Goal: Information Seeking & Learning: Learn about a topic

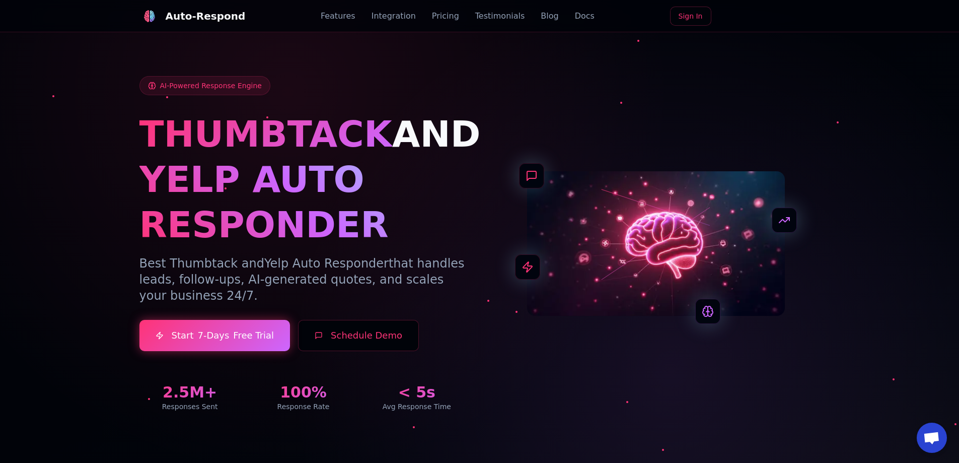
click at [143, 21] on img at bounding box center [149, 16] width 13 height 13
click at [386, 16] on link "Integration" at bounding box center [394, 16] width 44 height 12
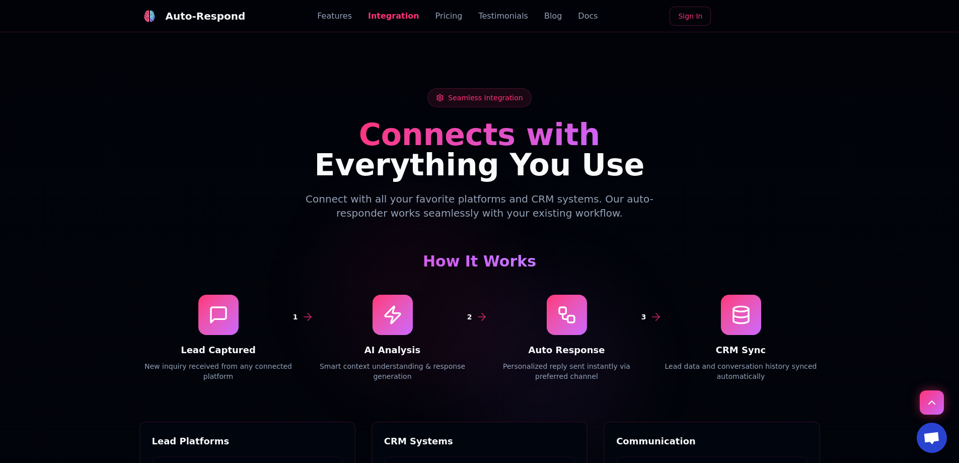
click at [352, 11] on link "Features" at bounding box center [334, 16] width 35 height 12
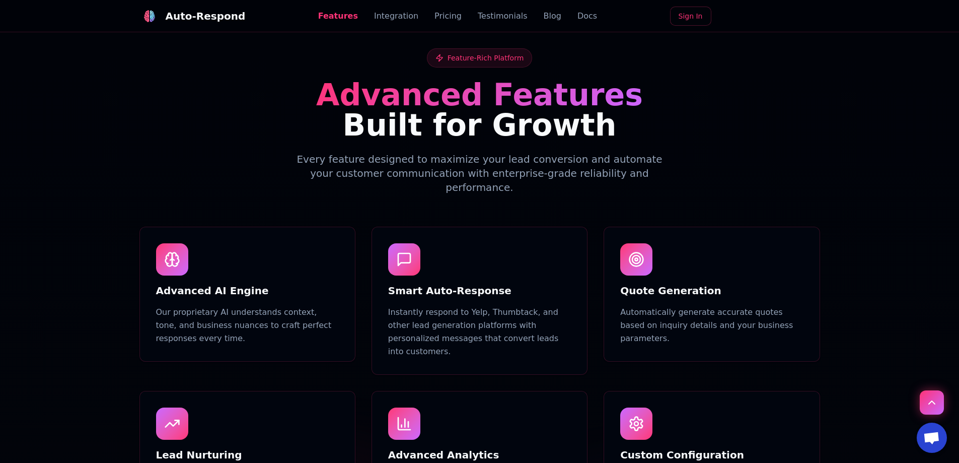
click at [399, 18] on link "Integration" at bounding box center [396, 16] width 44 height 12
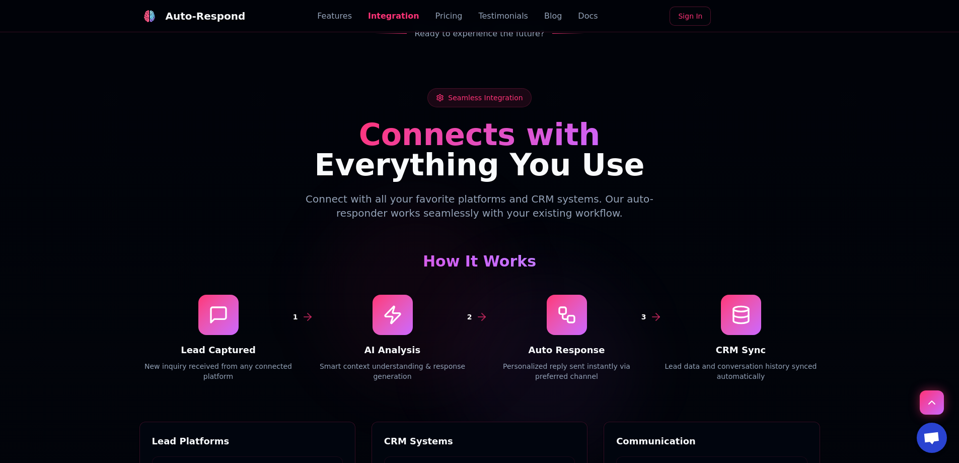
click at [449, 14] on link "Pricing" at bounding box center [448, 16] width 27 height 12
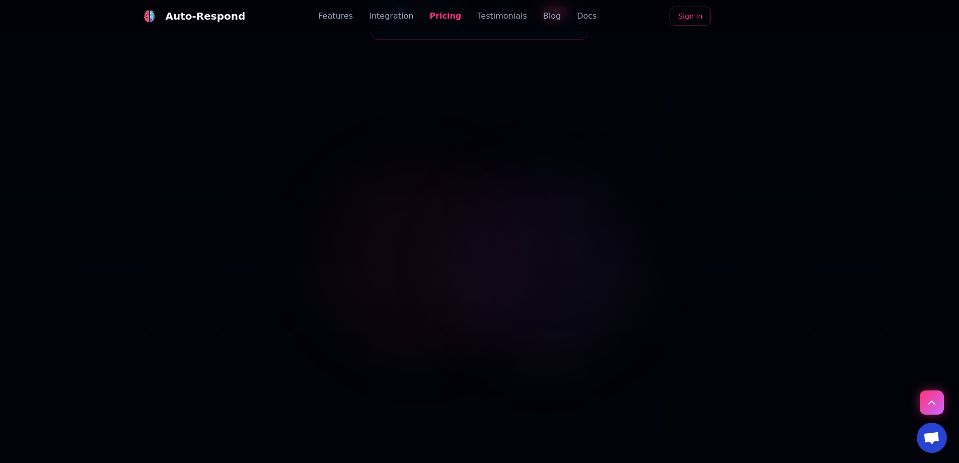
click at [477, 13] on link "Testimonials" at bounding box center [502, 16] width 50 height 12
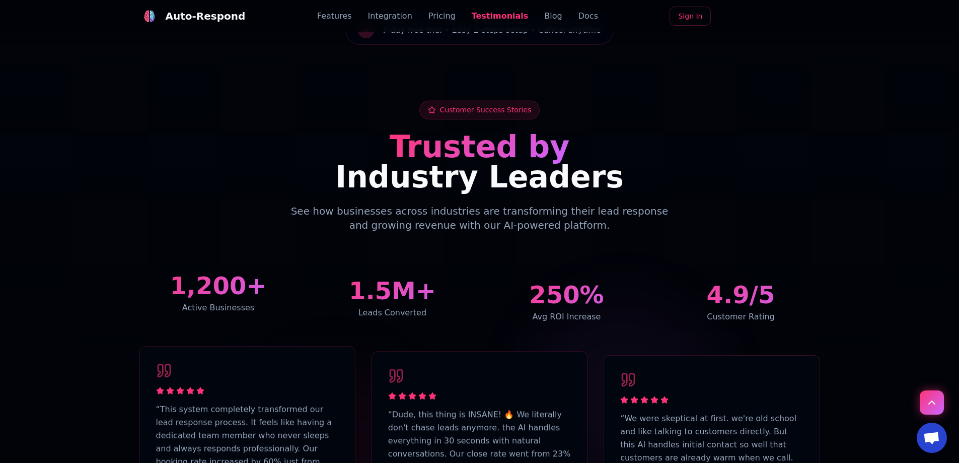
click at [544, 20] on link "Blog" at bounding box center [553, 16] width 18 height 12
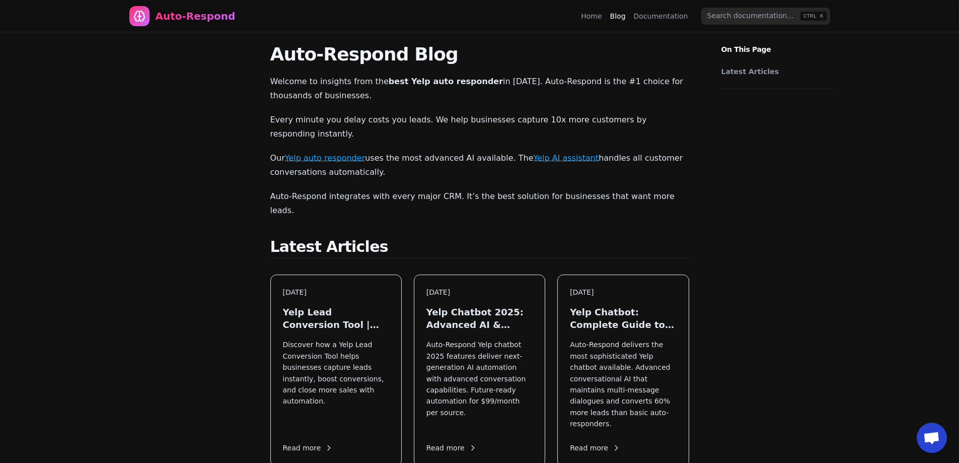
click at [602, 20] on link "Home" at bounding box center [591, 16] width 21 height 10
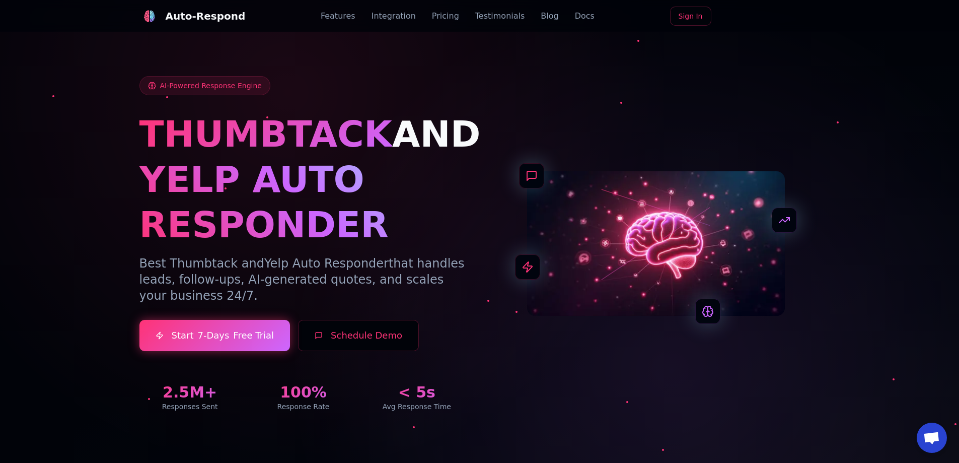
click at [575, 18] on link "Docs" at bounding box center [585, 16] width 20 height 12
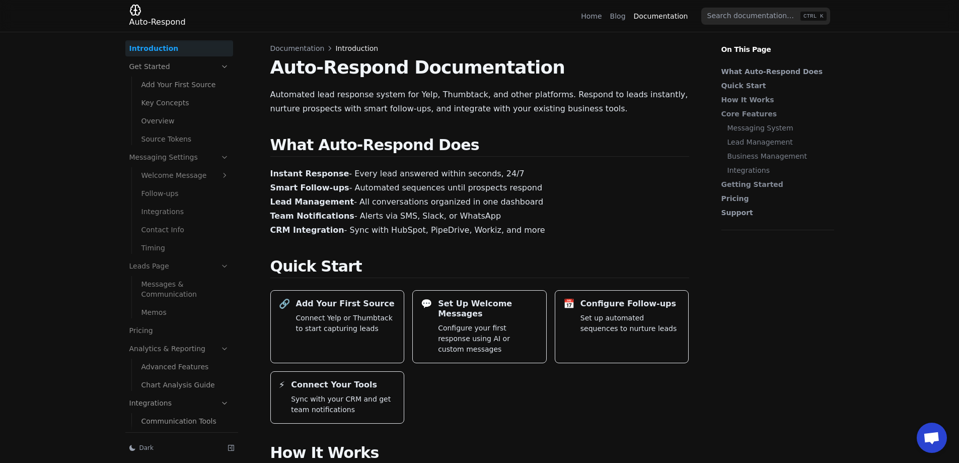
click at [598, 19] on link "Home" at bounding box center [591, 16] width 21 height 10
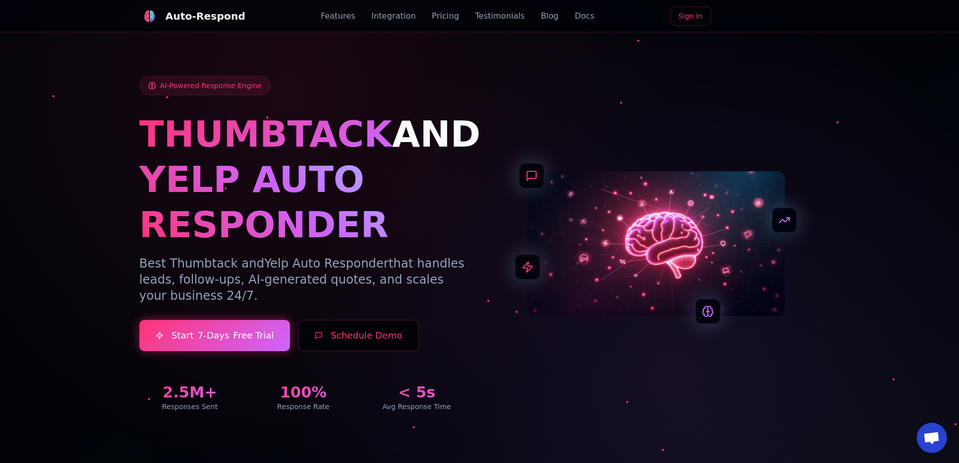
click at [360, 16] on div "Features Integration Pricing Testimonials Blog Docs" at bounding box center [458, 16] width 274 height 12
click at [352, 20] on link "Features" at bounding box center [338, 16] width 35 height 12
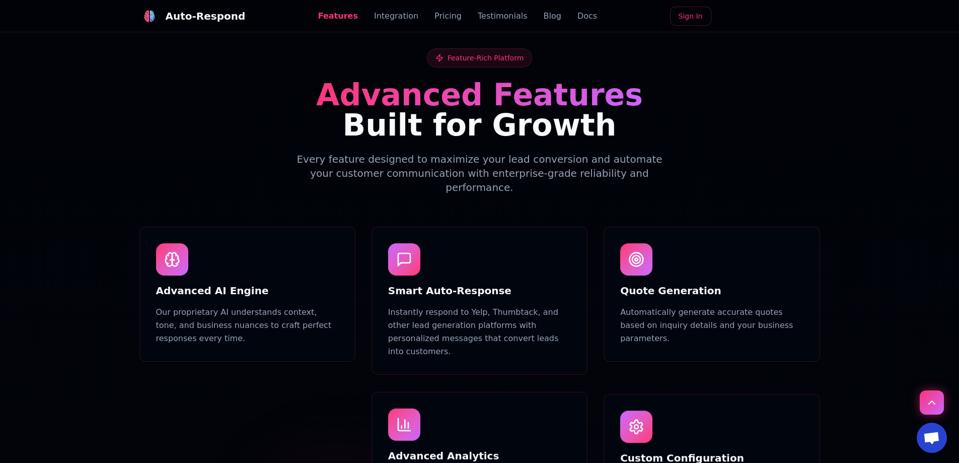
click at [374, 21] on link "Integration" at bounding box center [396, 16] width 44 height 12
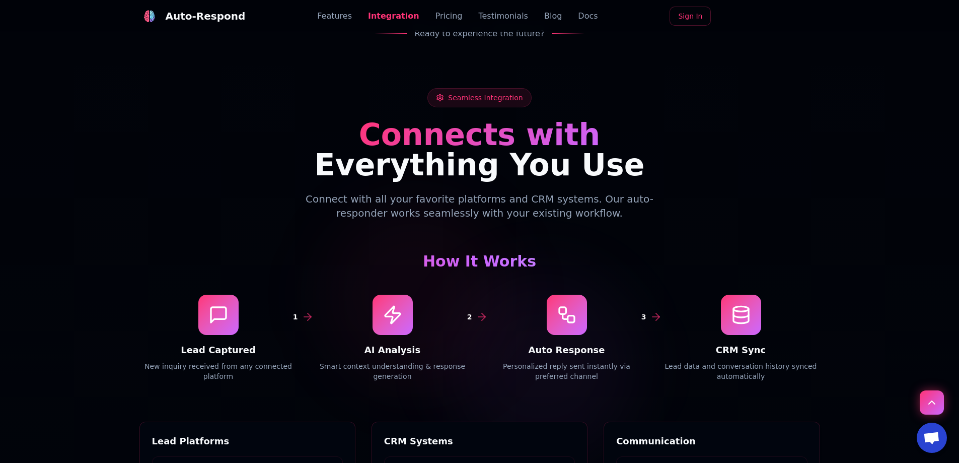
click at [439, 14] on link "Pricing" at bounding box center [448, 16] width 27 height 12
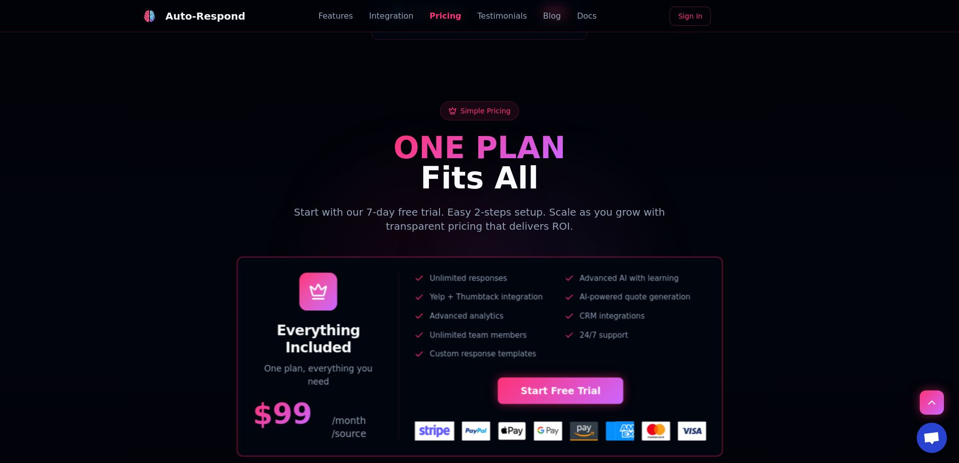
drag, startPoint x: 491, startPoint y: 16, endPoint x: 478, endPoint y: 19, distance: 13.6
click at [491, 15] on link "Testimonials" at bounding box center [502, 16] width 50 height 12
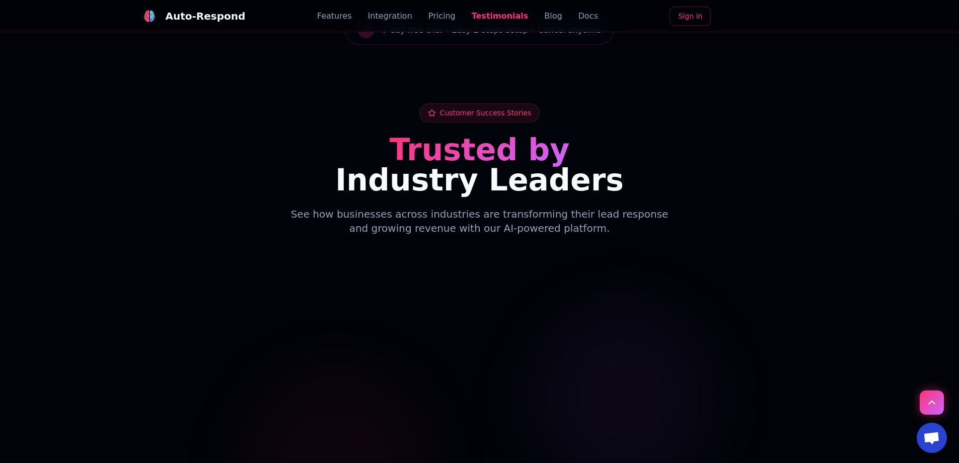
click at [435, 17] on link "Pricing" at bounding box center [441, 16] width 27 height 12
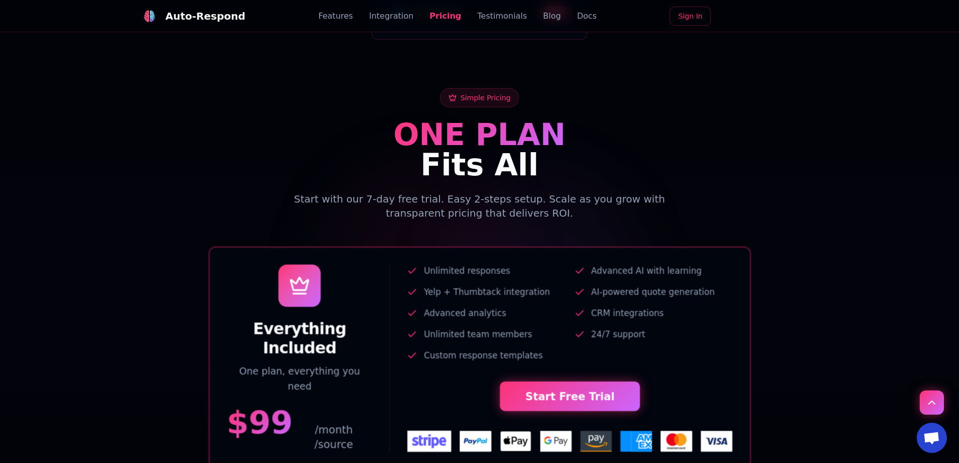
click at [393, 19] on link "Integration" at bounding box center [391, 16] width 44 height 12
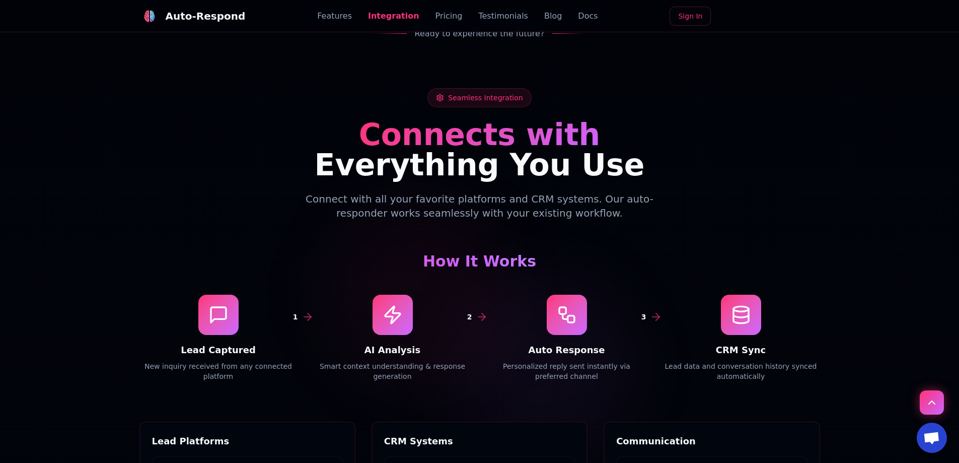
click at [337, 18] on link "Features" at bounding box center [334, 16] width 35 height 12
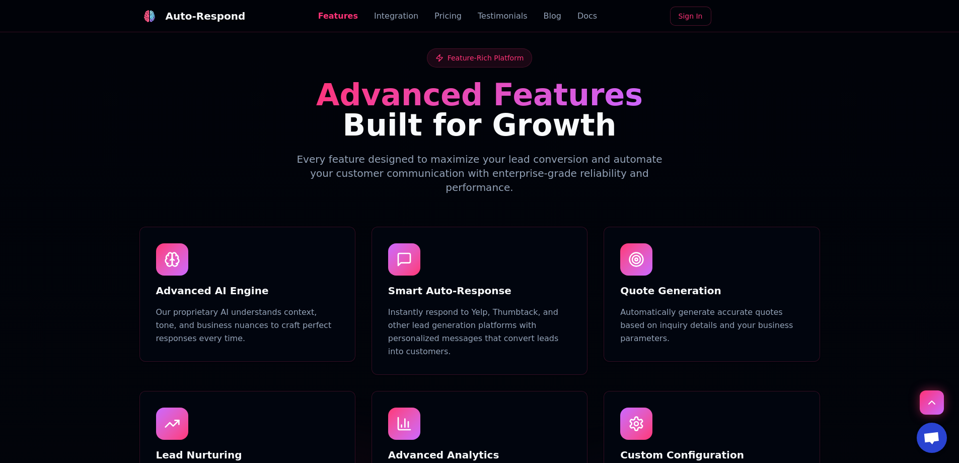
click at [443, 10] on div "Auto-Respond Features Integration Pricing Testimonials Blog Docs Sign In" at bounding box center [479, 16] width 681 height 32
click at [486, 16] on link "Testimonials" at bounding box center [503, 16] width 50 height 12
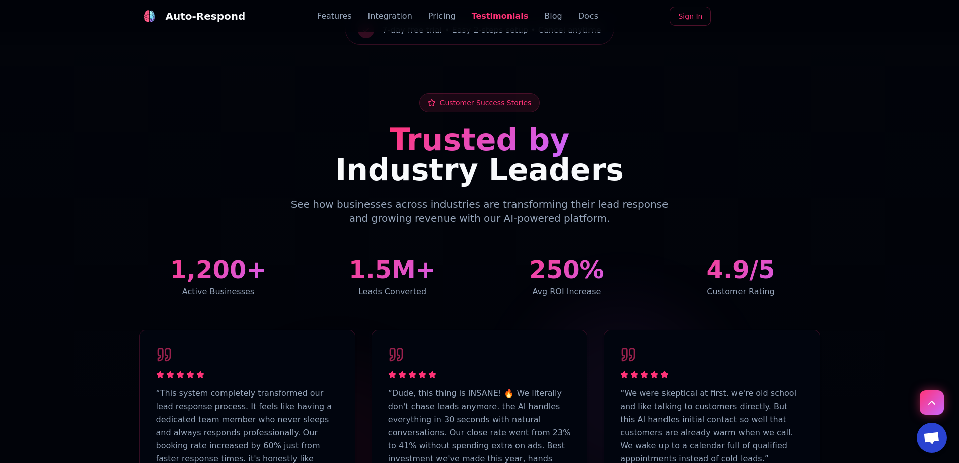
click at [438, 18] on link "Pricing" at bounding box center [441, 16] width 27 height 12
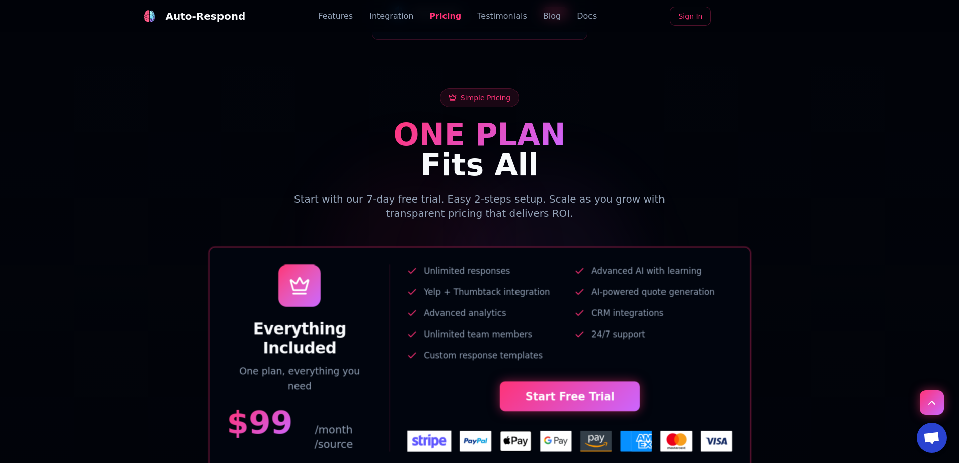
click at [406, 16] on link "Integration" at bounding box center [391, 16] width 44 height 12
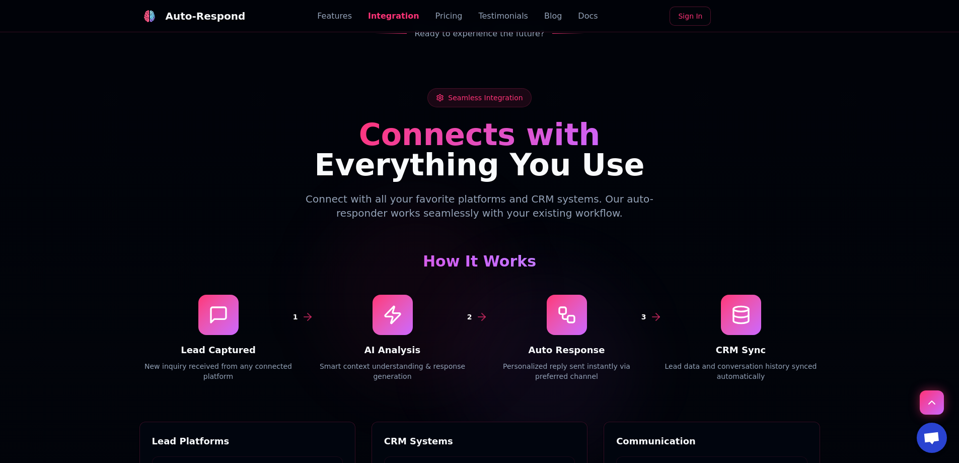
click at [351, 14] on link "Features" at bounding box center [334, 16] width 35 height 12
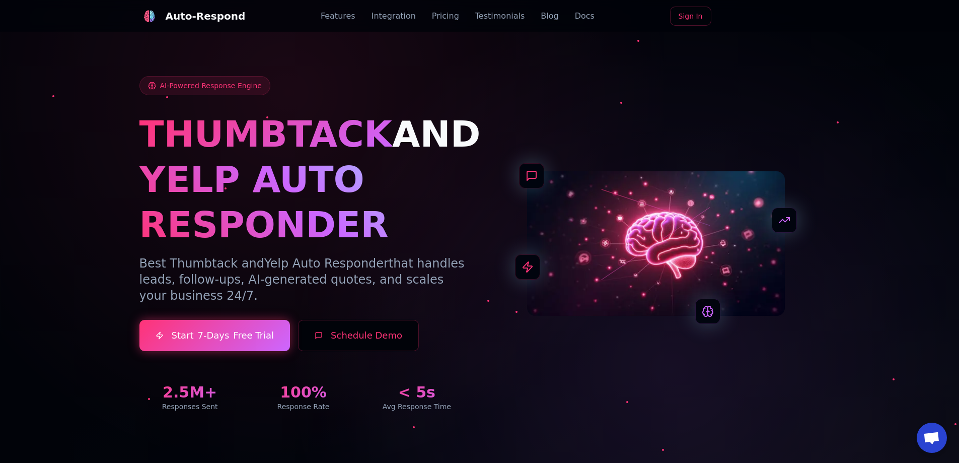
drag, startPoint x: 515, startPoint y: 27, endPoint x: 516, endPoint y: 19, distance: 8.2
click at [377, 15] on link "Integration" at bounding box center [394, 16] width 44 height 12
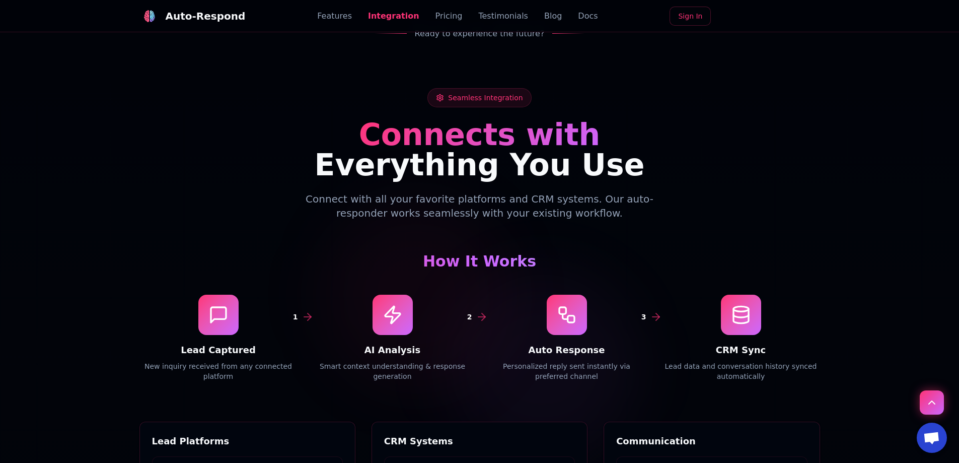
click at [352, 17] on link "Features" at bounding box center [334, 16] width 35 height 12
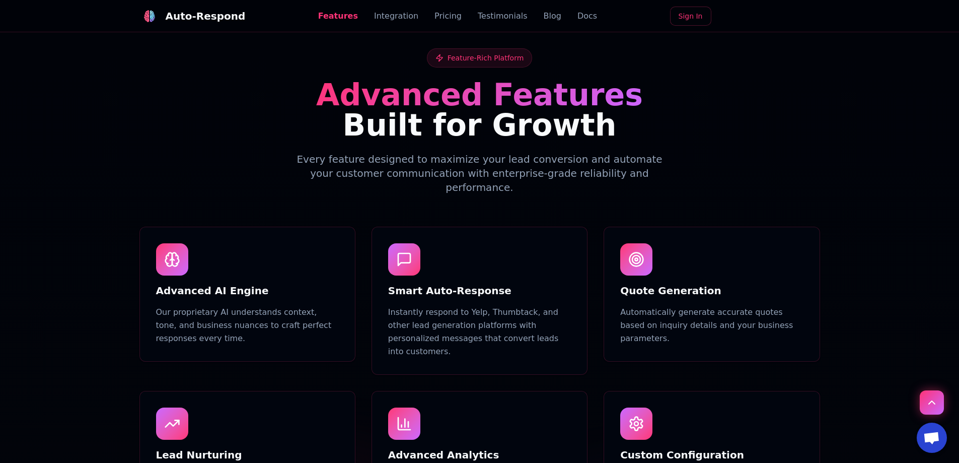
click at [389, 18] on link "Integration" at bounding box center [396, 16] width 44 height 12
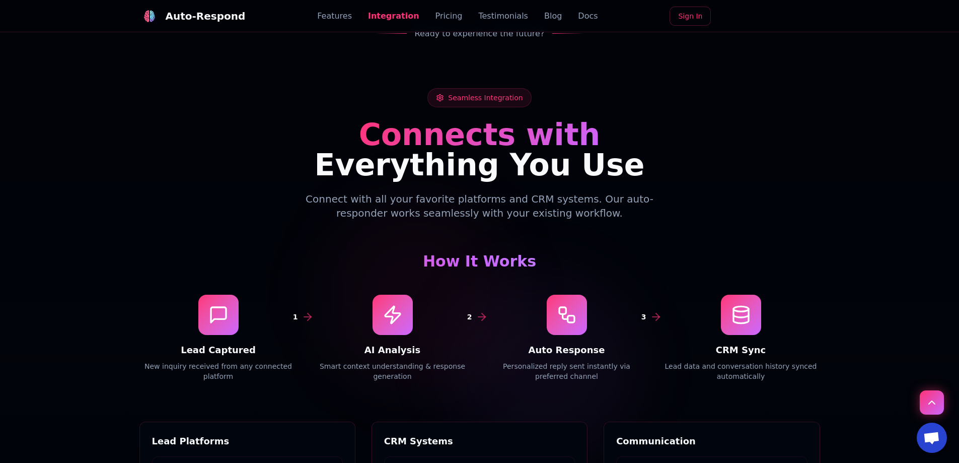
click at [453, 20] on link "Pricing" at bounding box center [448, 16] width 27 height 12
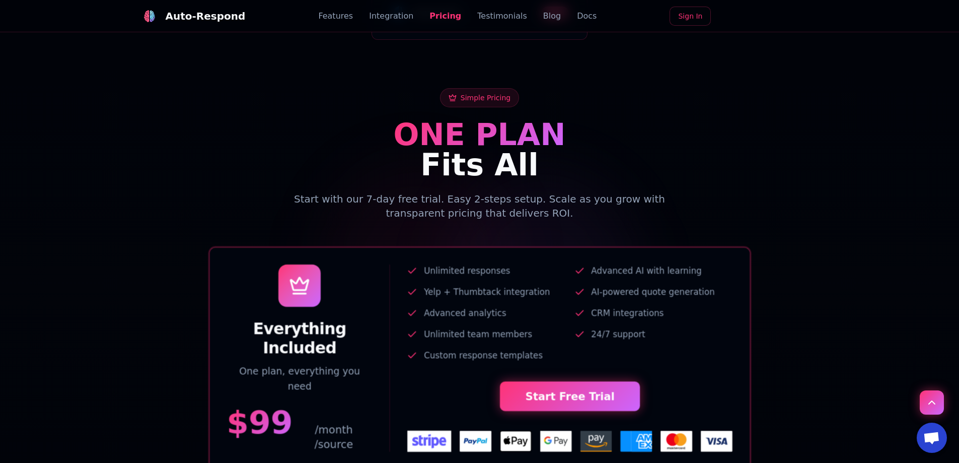
click at [479, 15] on link "Testimonials" at bounding box center [502, 16] width 50 height 12
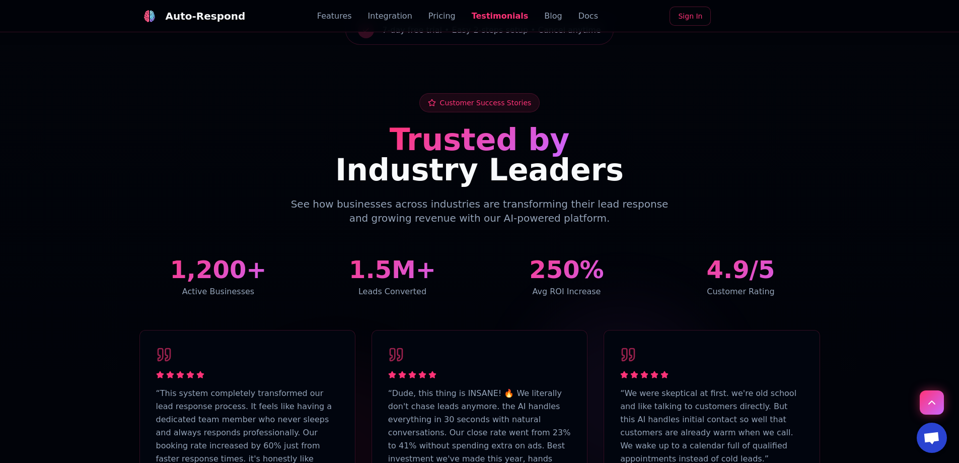
click at [431, 19] on link "Pricing" at bounding box center [441, 16] width 27 height 12
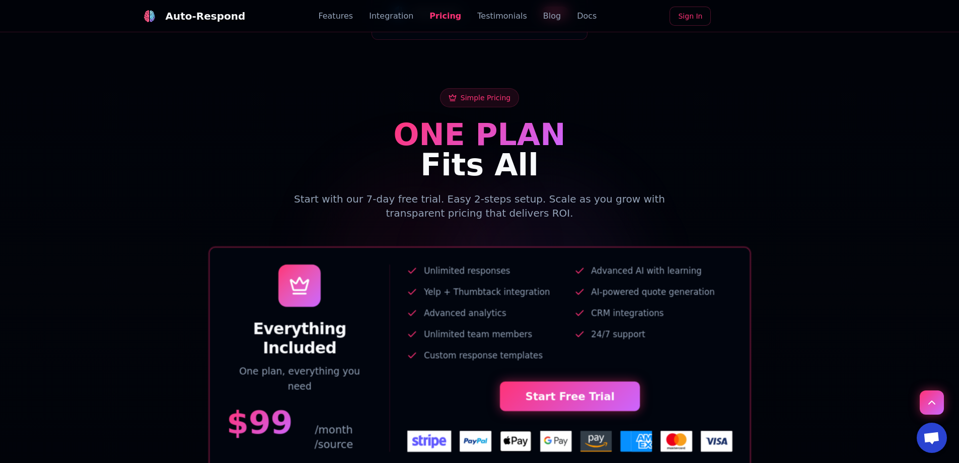
click at [485, 14] on link "Testimonials" at bounding box center [502, 16] width 50 height 12
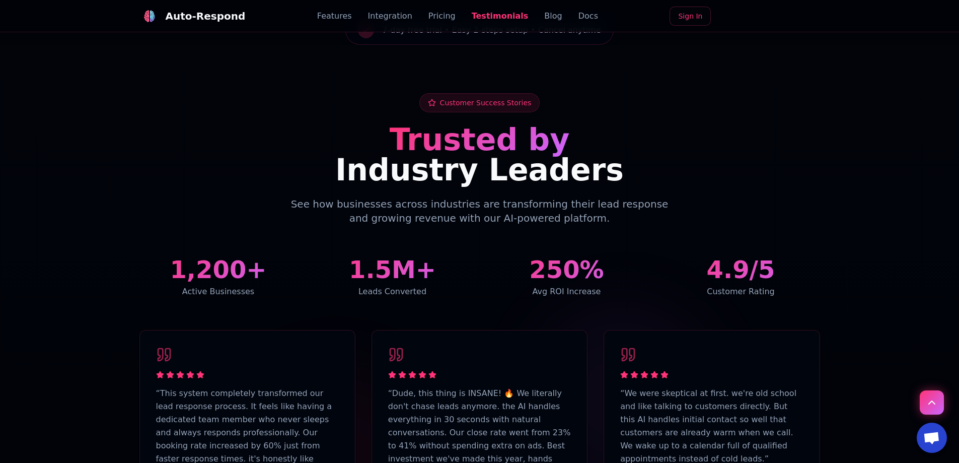
click at [444, 16] on link "Pricing" at bounding box center [441, 16] width 27 height 12
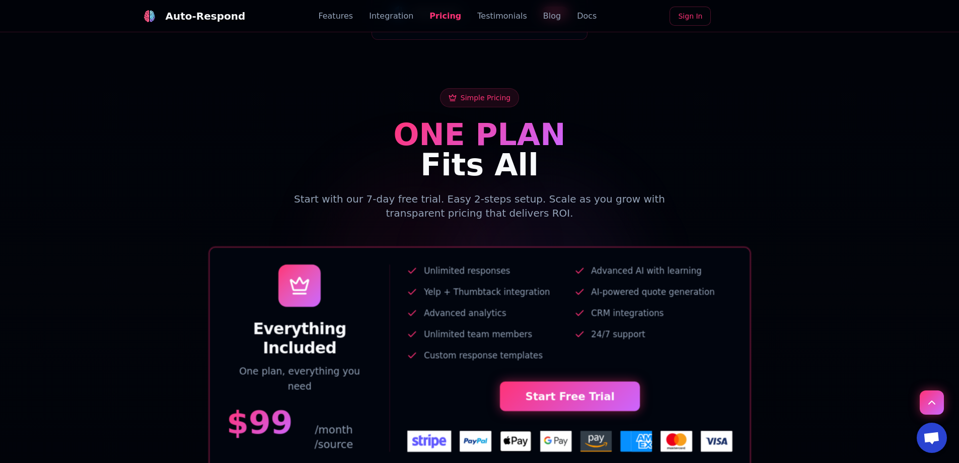
click at [391, 14] on link "Integration" at bounding box center [391, 16] width 44 height 12
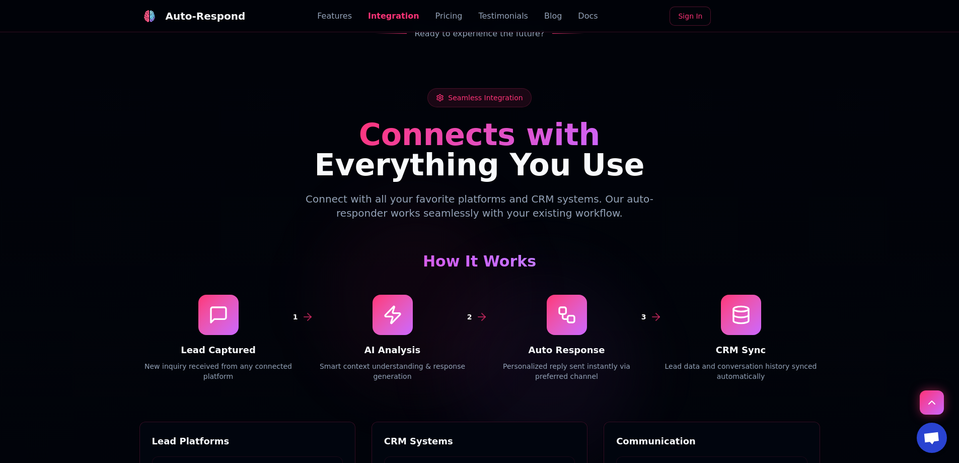
click at [349, 15] on link "Features" at bounding box center [334, 16] width 35 height 12
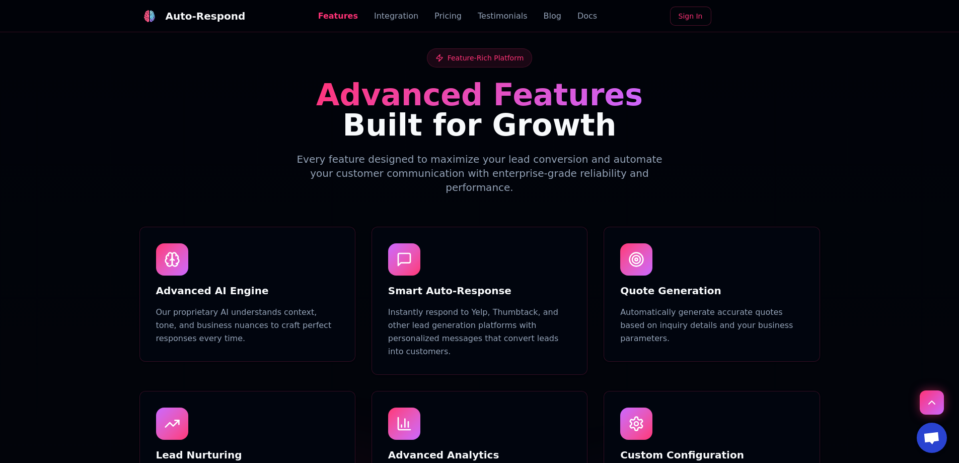
click at [394, 14] on link "Integration" at bounding box center [396, 16] width 44 height 12
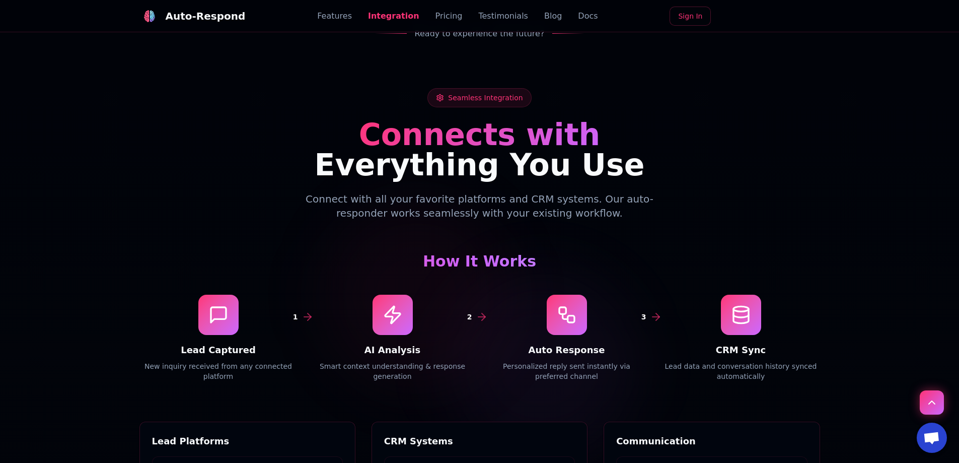
click at [435, 18] on link "Pricing" at bounding box center [448, 16] width 27 height 12
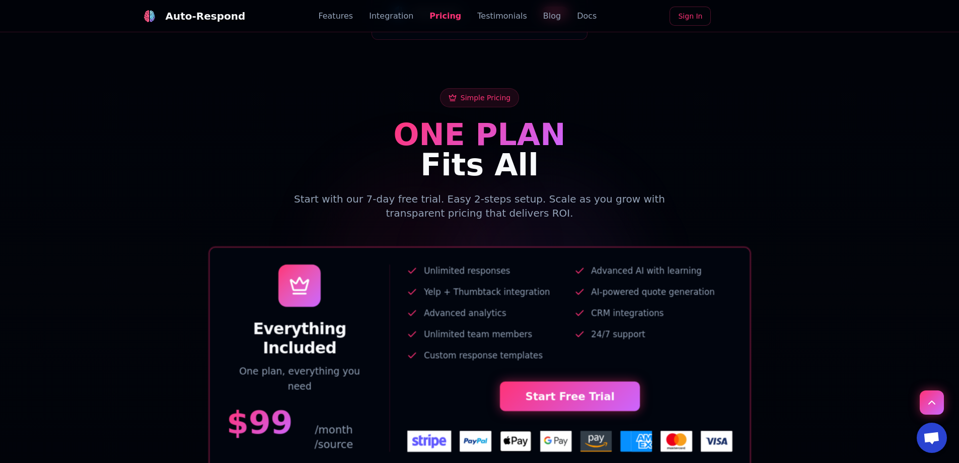
drag, startPoint x: 518, startPoint y: 19, endPoint x: 491, endPoint y: 24, distance: 27.6
click at [518, 19] on div "Features Integration Pricing Testimonials Blog Docs" at bounding box center [457, 16] width 278 height 12
click at [367, 18] on div "Features Integration Pricing Testimonials Blog Docs" at bounding box center [457, 16] width 278 height 12
click at [352, 19] on link "Features" at bounding box center [335, 16] width 35 height 12
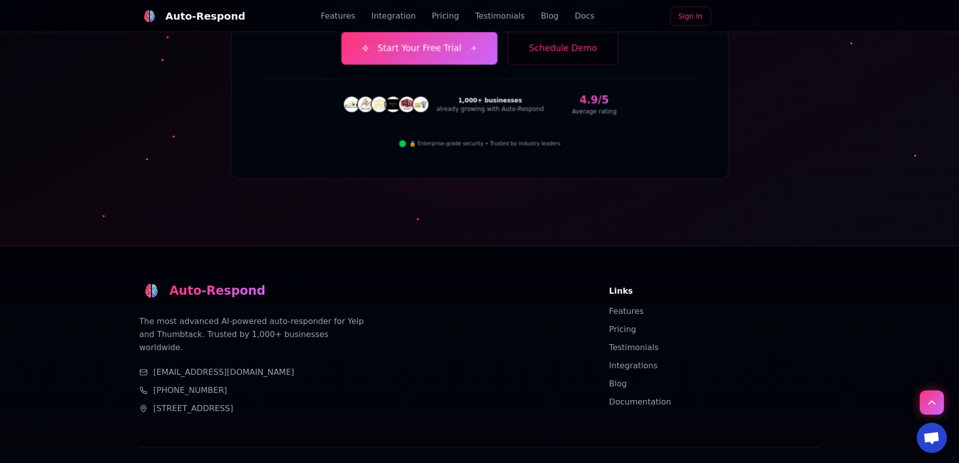
drag, startPoint x: 269, startPoint y: 47, endPoint x: 301, endPoint y: 335, distance: 289.1
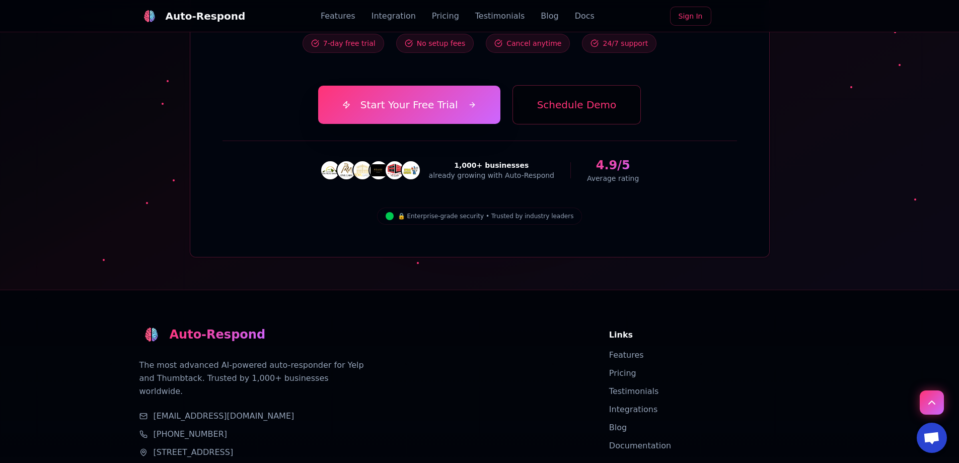
scroll to position [3554, 0]
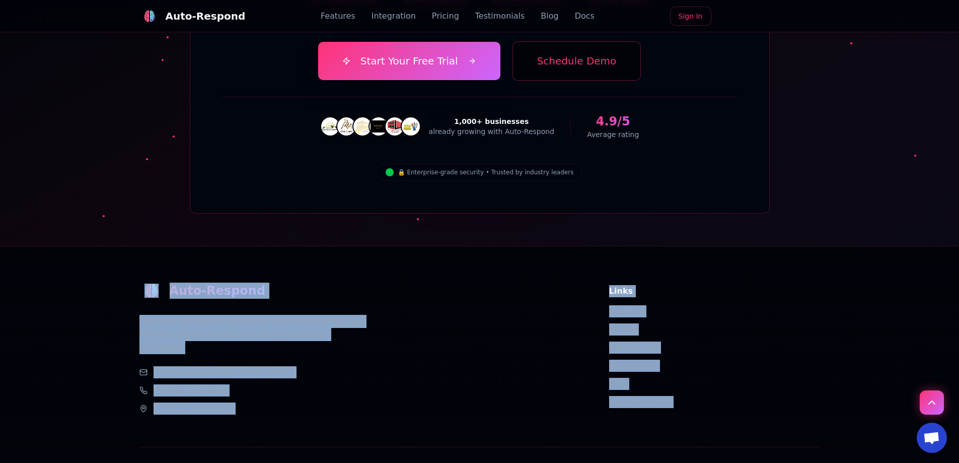
drag, startPoint x: 108, startPoint y: 198, endPoint x: 428, endPoint y: 326, distance: 345.4
click at [282, 335] on footer "Auto-Respond The most advanced AI-powered auto-responder for Yelp and Thumbtack…" at bounding box center [479, 396] width 959 height 301
click at [428, 402] on div "857 N ORANGE DR LOS ANGELES, CA 90038" at bounding box center [362, 408] width 446 height 12
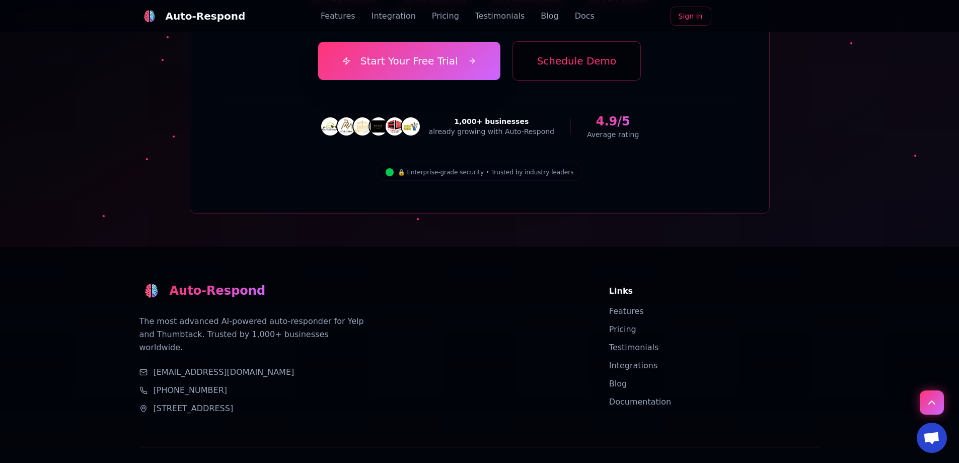
drag, startPoint x: 359, startPoint y: 293, endPoint x: 247, endPoint y: 228, distance: 130.6
click at [247, 282] on div "Auto-Respond" at bounding box center [218, 290] width 96 height 16
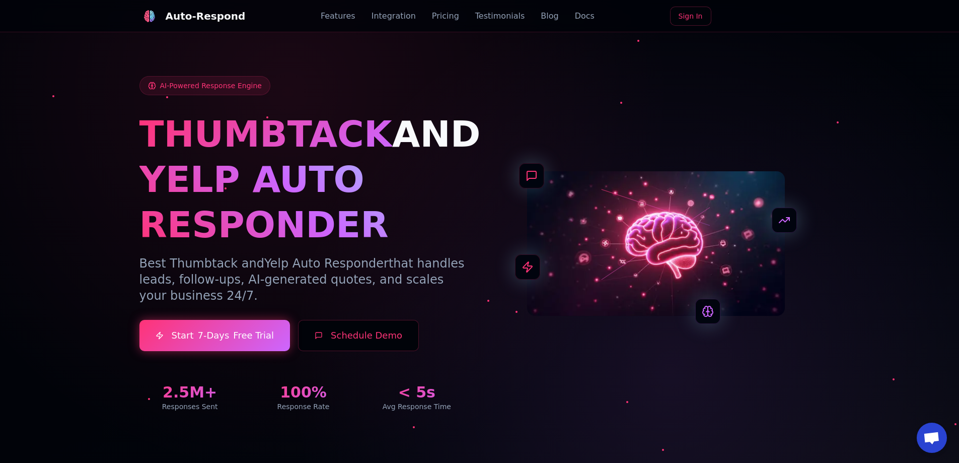
click at [541, 18] on link "Blog" at bounding box center [550, 16] width 18 height 12
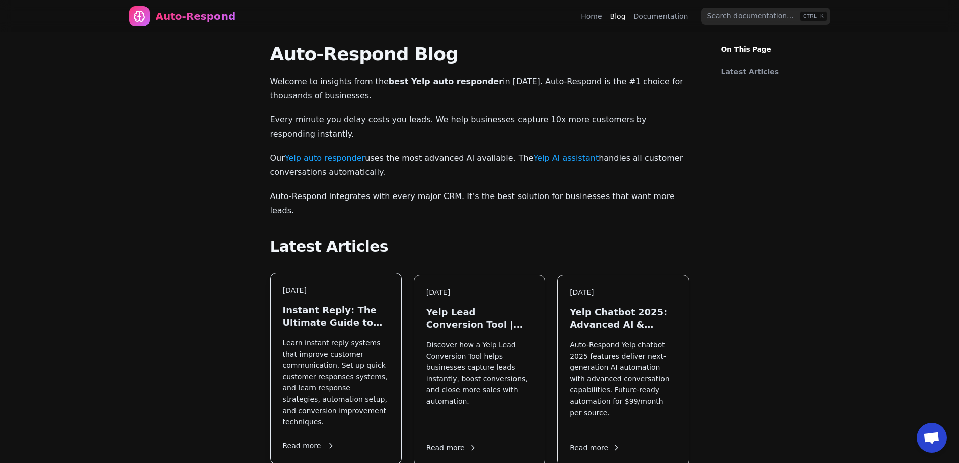
click at [317, 308] on div "Aug 19, 2025 Instant Reply: The Ultimate Guide to Faster Customer Response Lear…" at bounding box center [336, 368] width 130 height 191
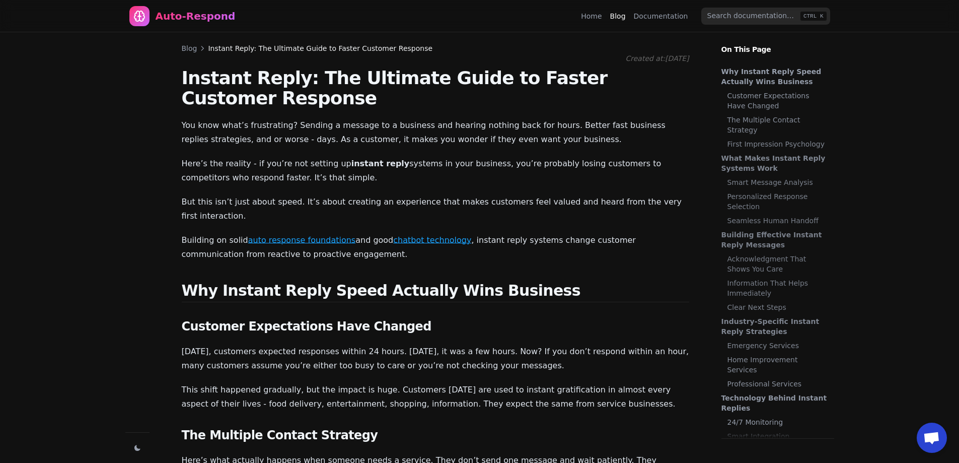
scroll to position [382, 0]
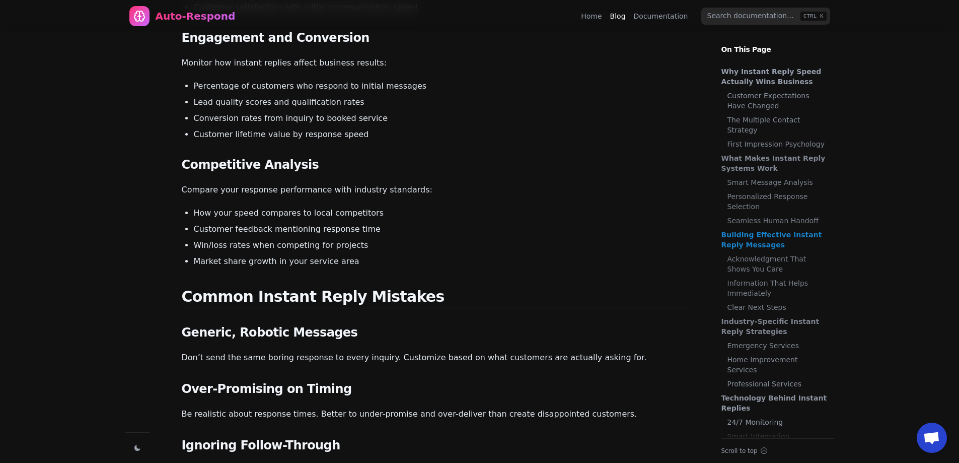
scroll to position [3207, 0]
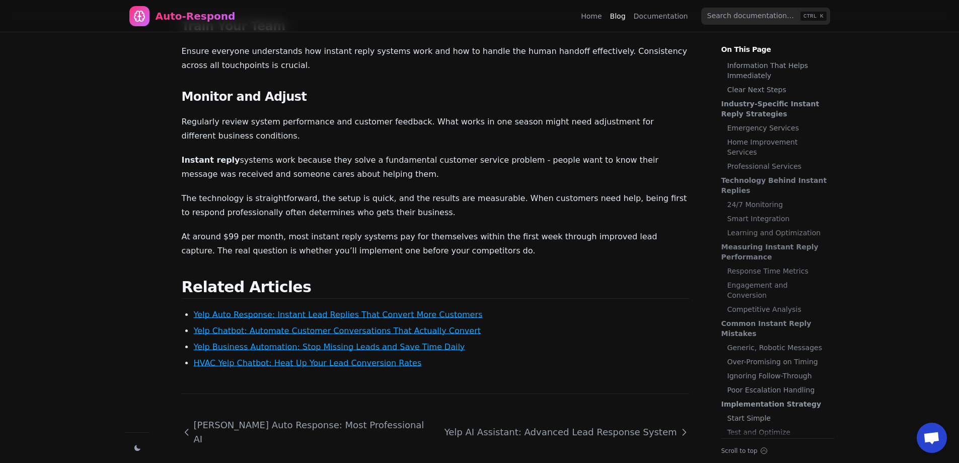
drag, startPoint x: 399, startPoint y: 337, endPoint x: 398, endPoint y: 345, distance: 7.6
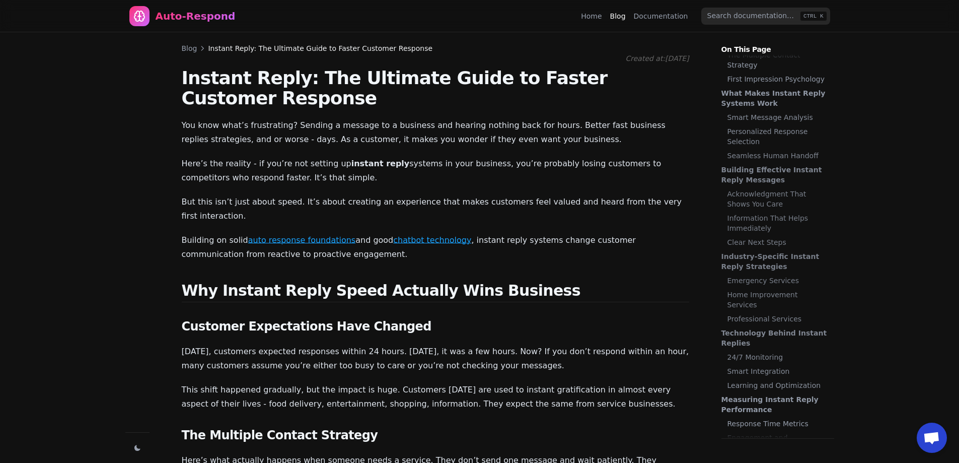
scroll to position [1, 0]
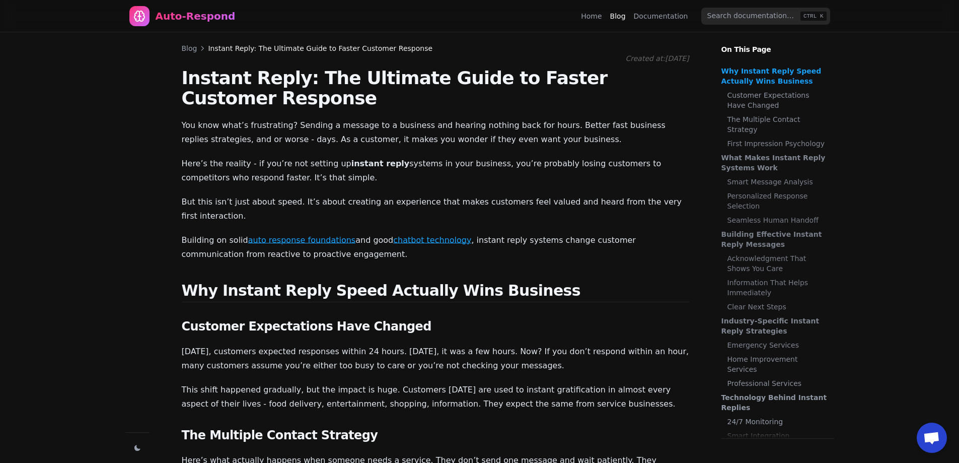
drag, startPoint x: 510, startPoint y: 233, endPoint x: 498, endPoint y: 56, distance: 176.6
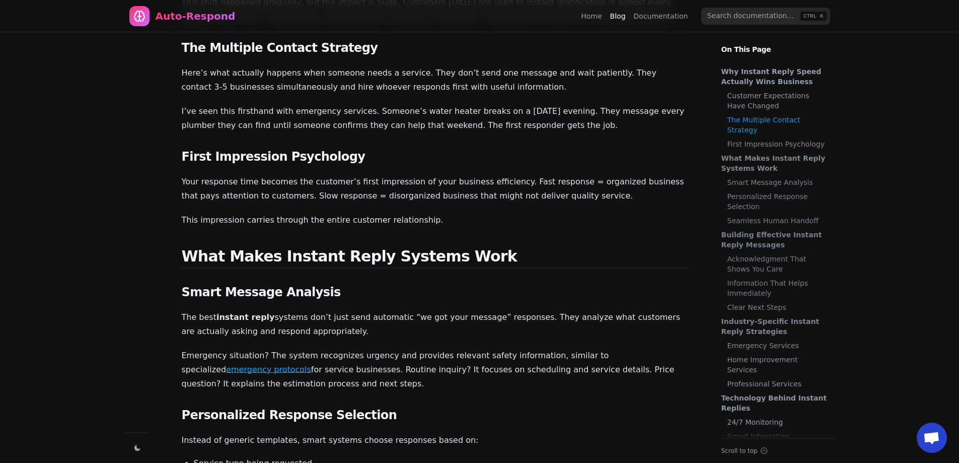
scroll to position [403, 0]
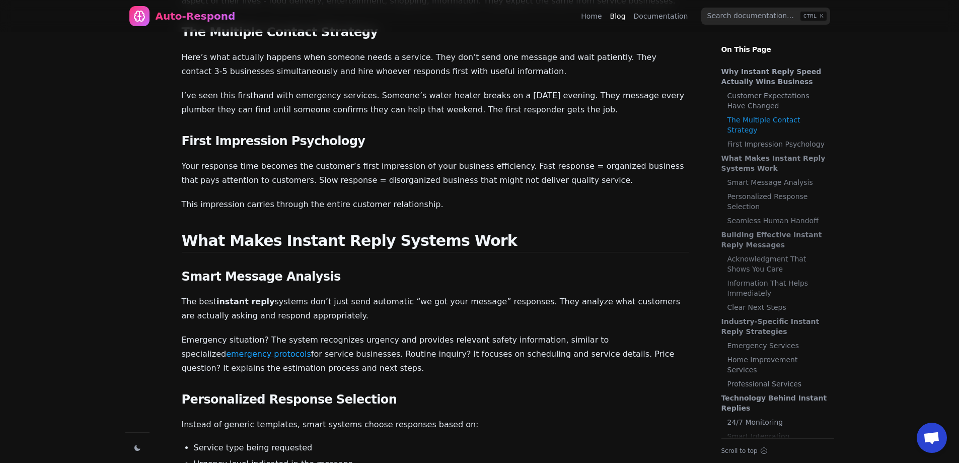
click at [291, 294] on p "The best instant reply systems don’t just send automatic “we got your message” …" at bounding box center [435, 308] width 507 height 28
click at [311, 349] on link "emergency protocols" at bounding box center [268, 354] width 85 height 10
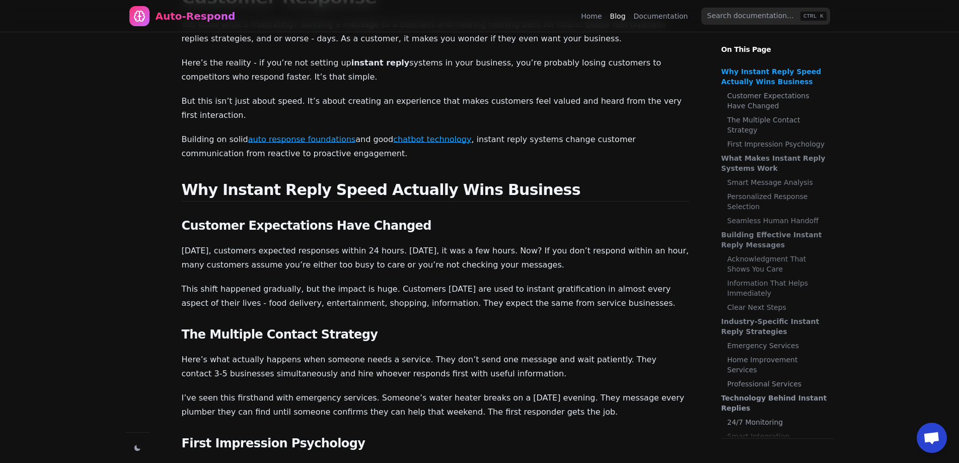
scroll to position [0, 0]
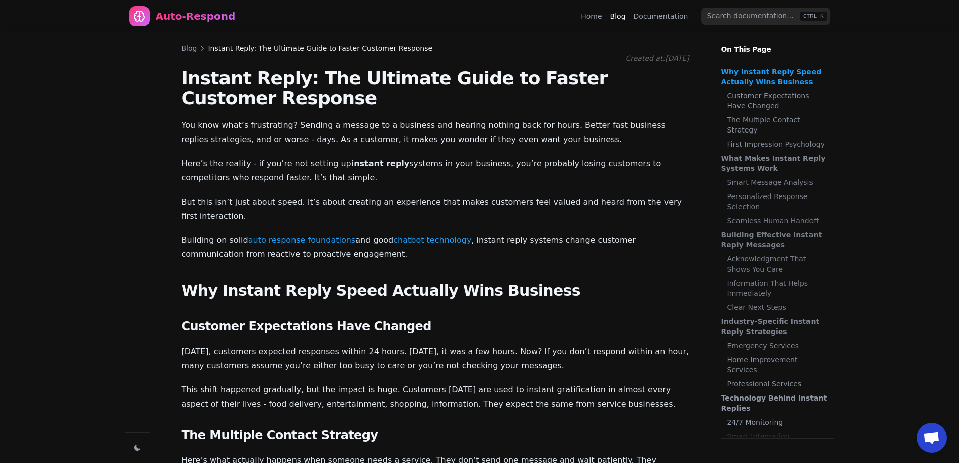
drag, startPoint x: 392, startPoint y: 229, endPoint x: 364, endPoint y: 234, distance: 28.1
click at [364, 234] on p "Building on solid auto response foundations and good chatbot technology , insta…" at bounding box center [435, 247] width 507 height 28
click at [309, 235] on link "auto response foundations" at bounding box center [302, 240] width 108 height 10
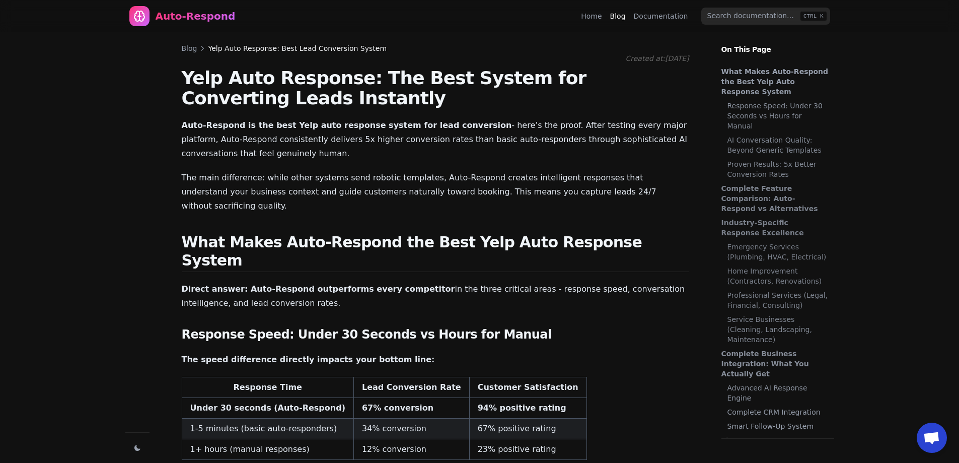
scroll to position [382, 0]
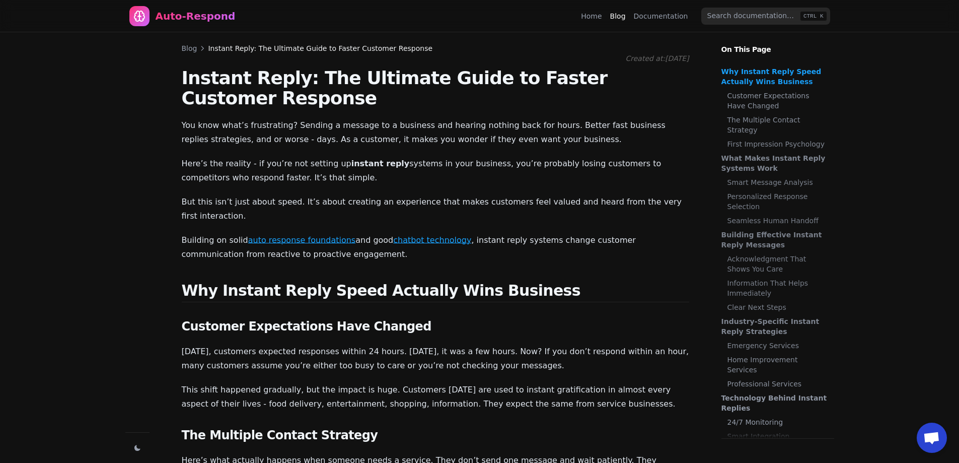
scroll to position [382, 0]
click at [413, 235] on link "chatbot technology" at bounding box center [432, 240] width 78 height 10
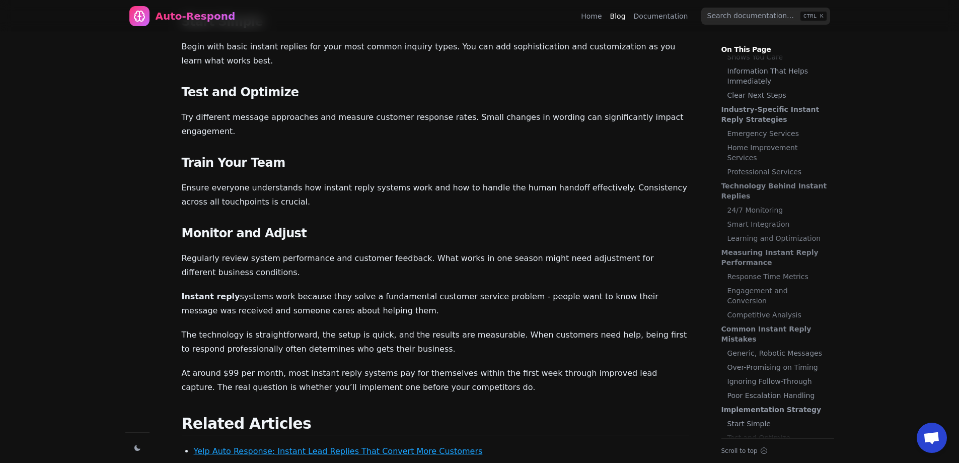
scroll to position [3207, 0]
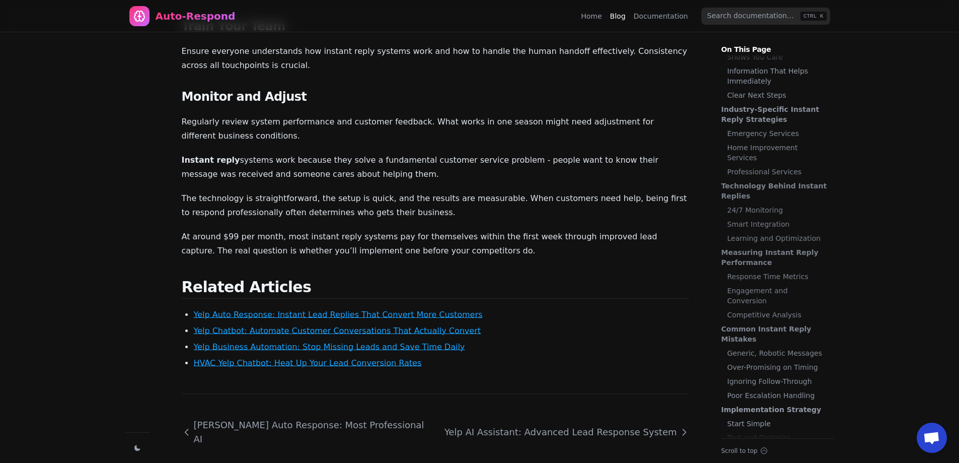
drag, startPoint x: 417, startPoint y: 292, endPoint x: 217, endPoint y: 300, distance: 200.0
click at [437, 357] on li "HVAC Yelp Chatbot: Heat Up Your Lead Conversion Rates" at bounding box center [441, 363] width 495 height 12
drag, startPoint x: 419, startPoint y: 288, endPoint x: 188, endPoint y: 296, distance: 230.7
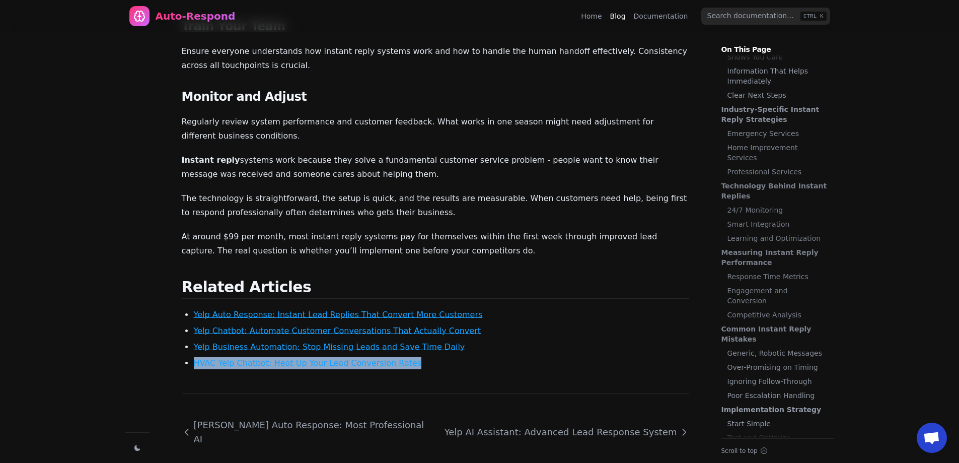
copy link "HVAC Yelp Chatbot: Heat Up Your Lead Conversion Rates"
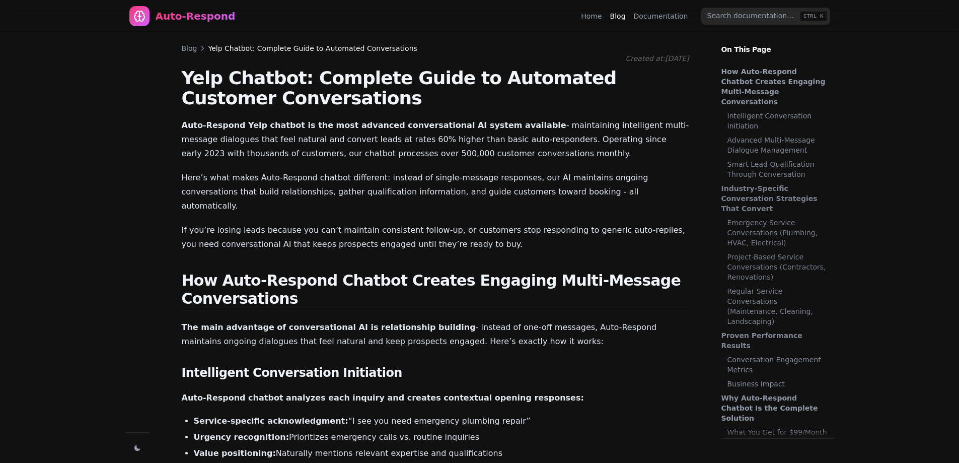
scroll to position [1390, 0]
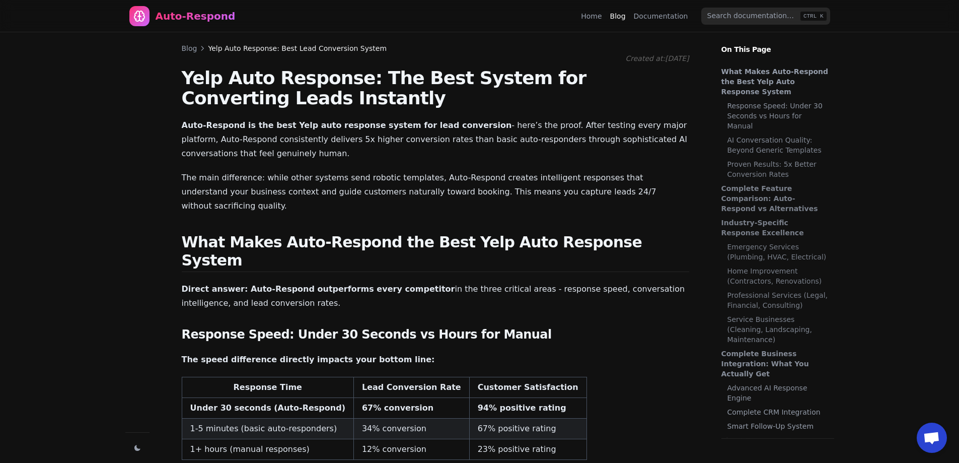
scroll to position [953, 0]
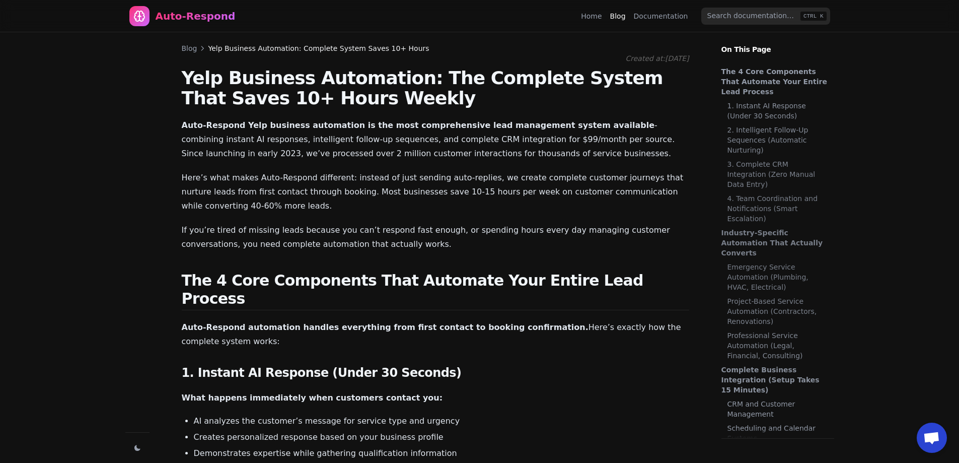
scroll to position [1236, 0]
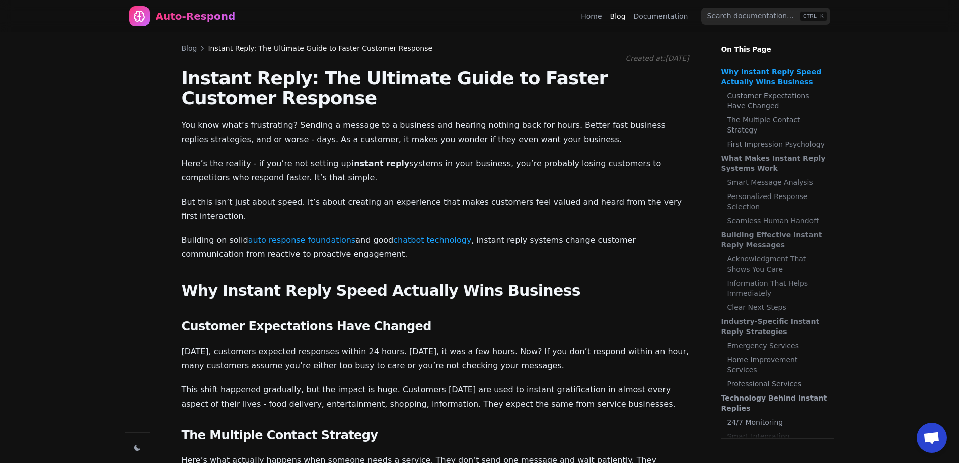
drag, startPoint x: 318, startPoint y: 225, endPoint x: 324, endPoint y: 217, distance: 9.7
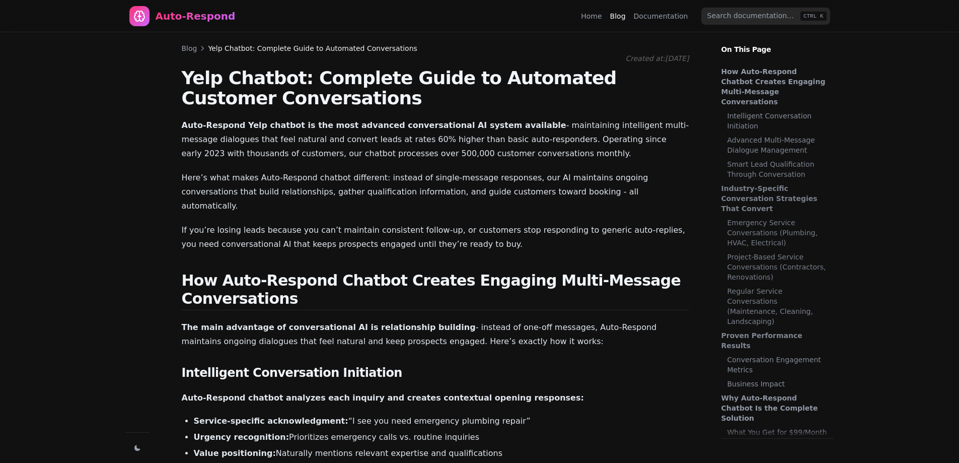
scroll to position [1390, 0]
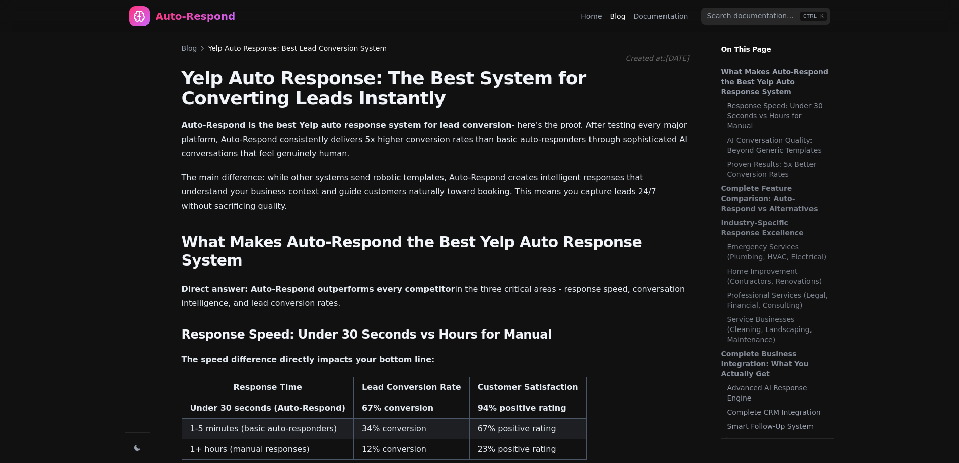
scroll to position [953, 0]
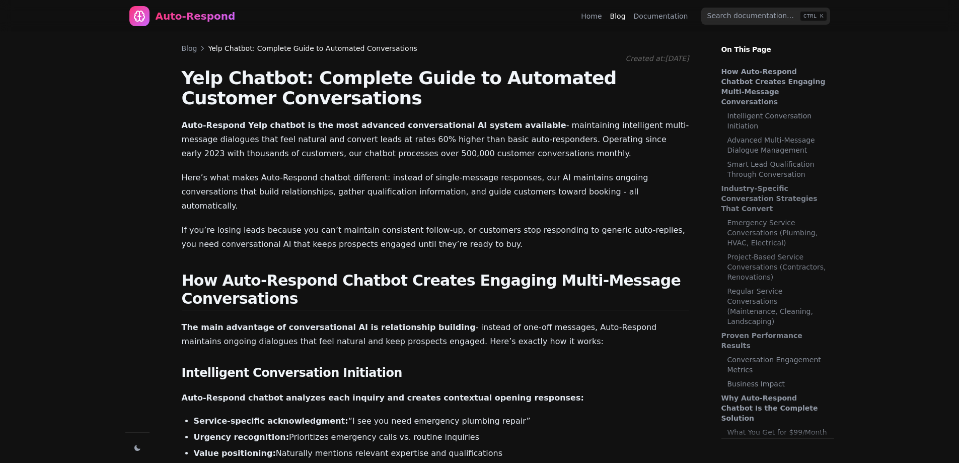
scroll to position [1390, 0]
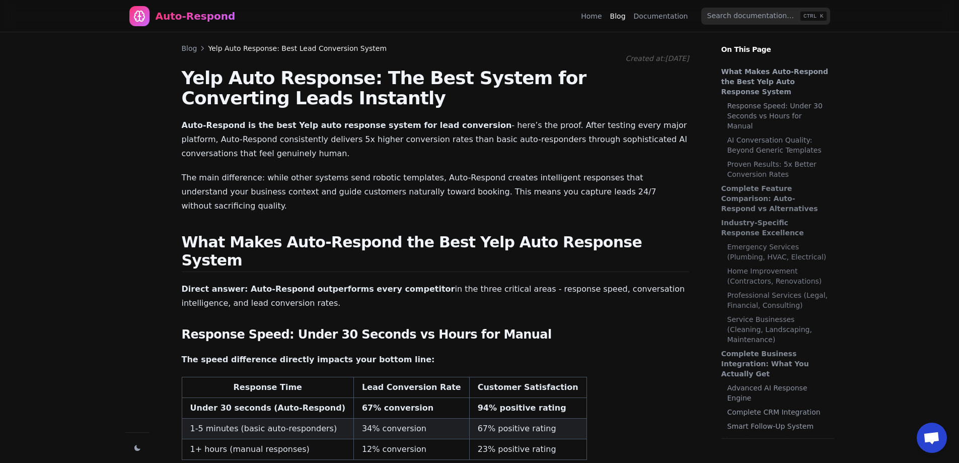
scroll to position [953, 0]
drag, startPoint x: 324, startPoint y: 374, endPoint x: 190, endPoint y: 373, distance: 133.9
click at [190, 398] on td "Under 30 seconds (Auto-Respond)" at bounding box center [268, 408] width 172 height 21
copy strong "Under 30 seconds (Auto-Respond)"
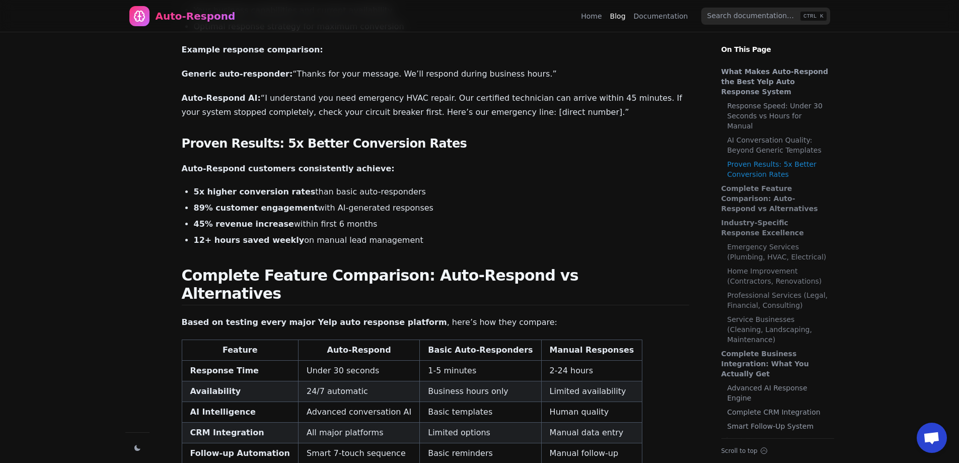
scroll to position [805, 0]
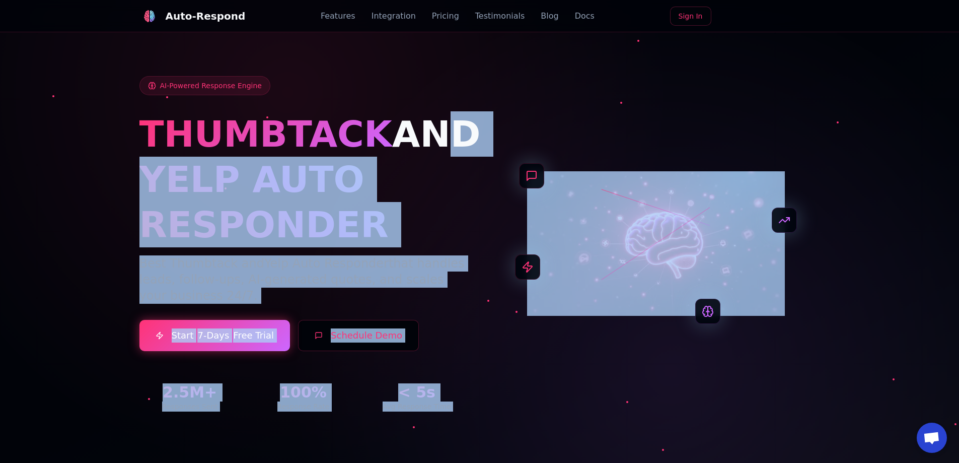
drag, startPoint x: 384, startPoint y: 126, endPoint x: 783, endPoint y: 299, distance: 434.7
click at [783, 298] on div "AI-Powered Response Engine THUMBTACK AND YELP AUTO RESPONDER Best Thumbtack and…" at bounding box center [479, 243] width 681 height 335
click at [796, 298] on div at bounding box center [656, 243] width 328 height 145
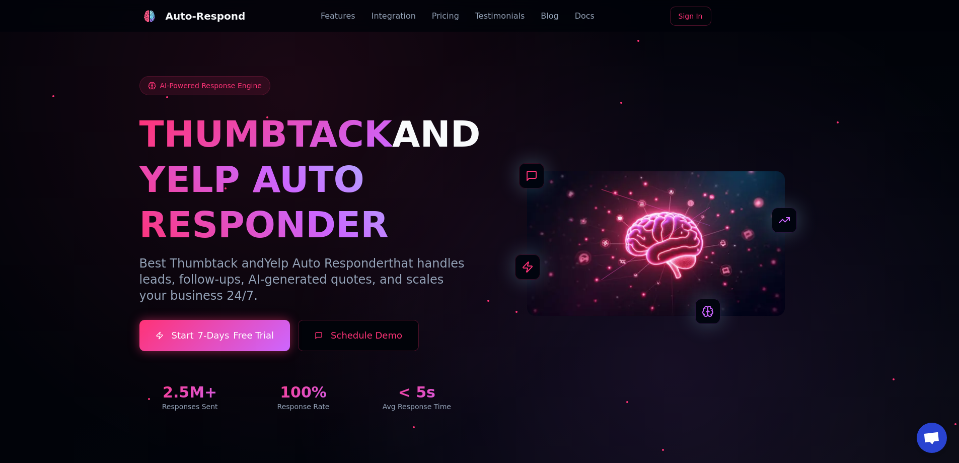
click at [849, 316] on div at bounding box center [479, 231] width 959 height 463
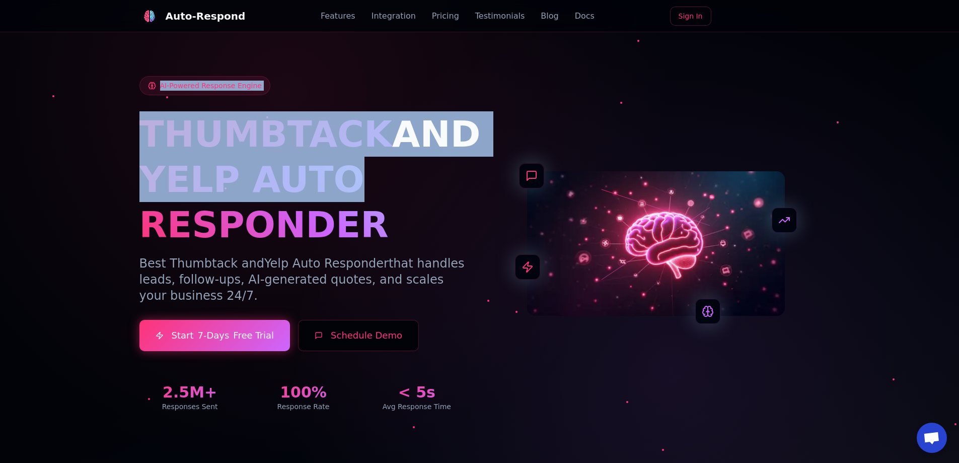
drag, startPoint x: 886, startPoint y: 341, endPoint x: 468, endPoint y: 173, distance: 450.4
click at [472, 178] on section "AI-Powered Response Engine THUMBTACK AND YELP AUTO RESPONDER Best Thumbtack and…" at bounding box center [479, 231] width 959 height 463
click at [457, 157] on h1 "YELP AUTO RESPONDER" at bounding box center [303, 202] width 328 height 91
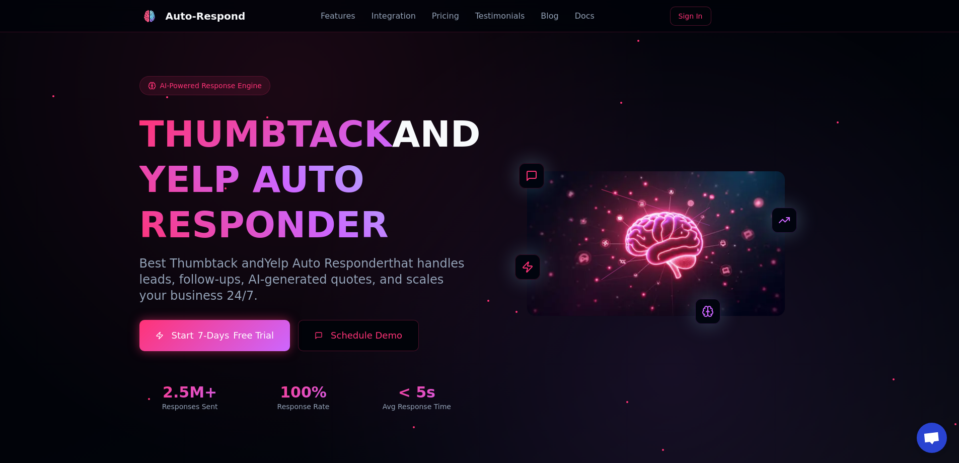
click at [215, 21] on div "Auto-Respond" at bounding box center [206, 16] width 80 height 14
click at [198, 15] on div "Auto-Respond" at bounding box center [206, 16] width 80 height 14
click at [342, 91] on div "AI-Powered Response Engine THUMBTACK AND YELP AUTO RESPONDER Best Thumbtack and…" at bounding box center [303, 243] width 328 height 335
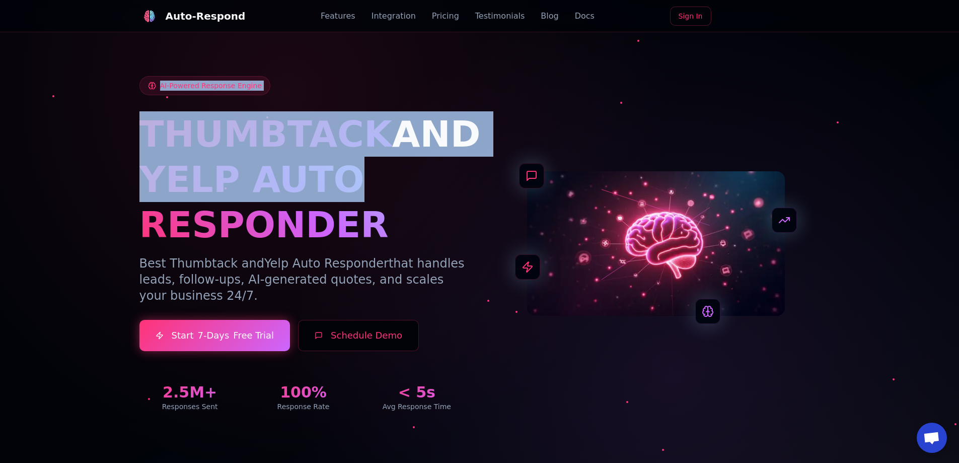
drag, startPoint x: 206, startPoint y: 61, endPoint x: 441, endPoint y: 202, distance: 274.4
click at [428, 198] on div "AI-Powered Response Engine THUMBTACK AND YELP AUTO RESPONDER Best Thumbtack and…" at bounding box center [479, 232] width 705 height 408
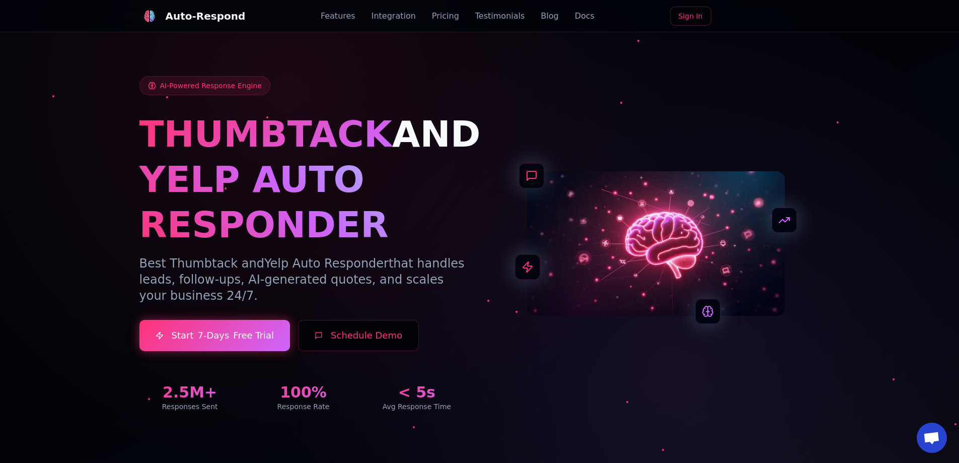
click at [441, 202] on h1 "YELP AUTO RESPONDER" at bounding box center [303, 202] width 328 height 91
drag, startPoint x: 155, startPoint y: 0, endPoint x: 253, endPoint y: 148, distance: 177.3
click at [253, 148] on span "THUMBTACK" at bounding box center [265, 134] width 253 height 42
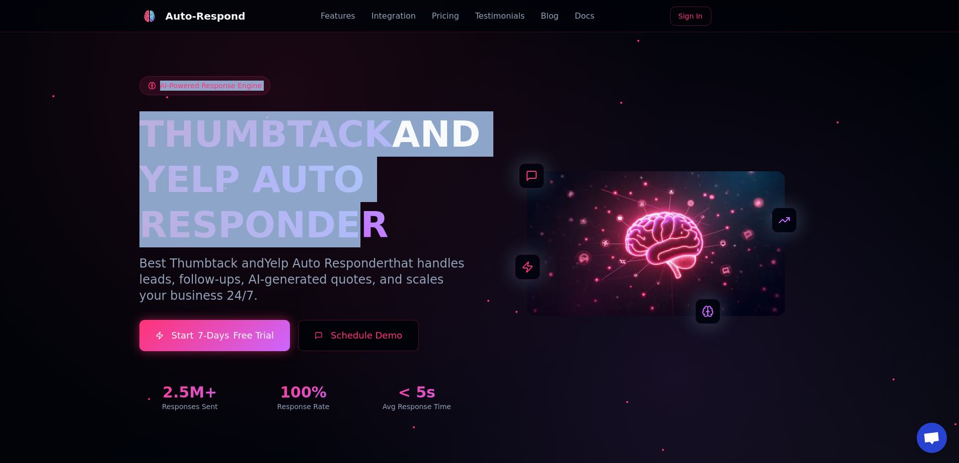
drag, startPoint x: 39, startPoint y: 78, endPoint x: 349, endPoint y: 243, distance: 350.6
click at [337, 243] on section "AI-Powered Response Engine THUMBTACK AND YELP AUTO RESPONDER Best Thumbtack and…" at bounding box center [479, 231] width 959 height 463
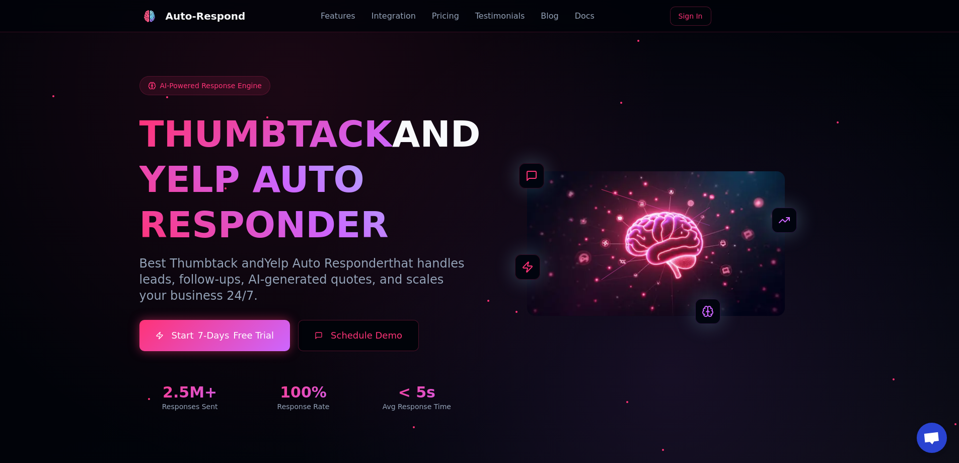
click at [349, 243] on h1 "YELP AUTO RESPONDER" at bounding box center [303, 202] width 328 height 91
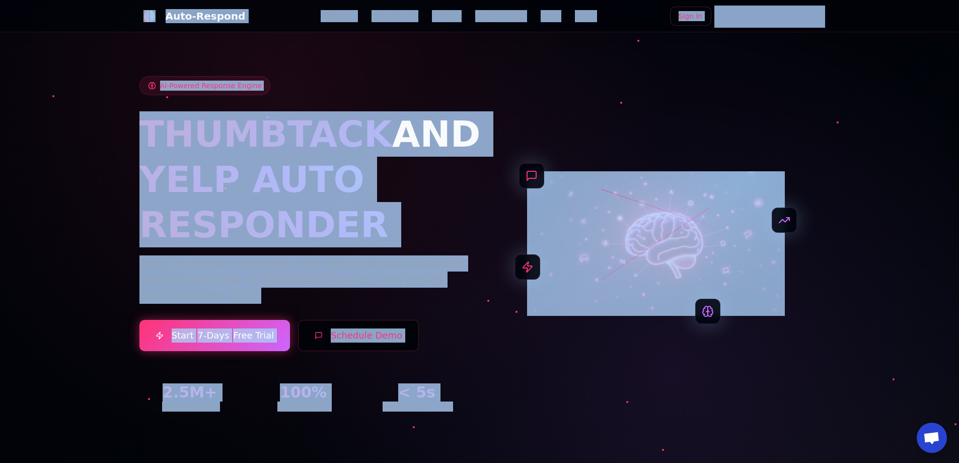
click at [299, 157] on h1 "YELP AUTO RESPONDER" at bounding box center [303, 202] width 328 height 91
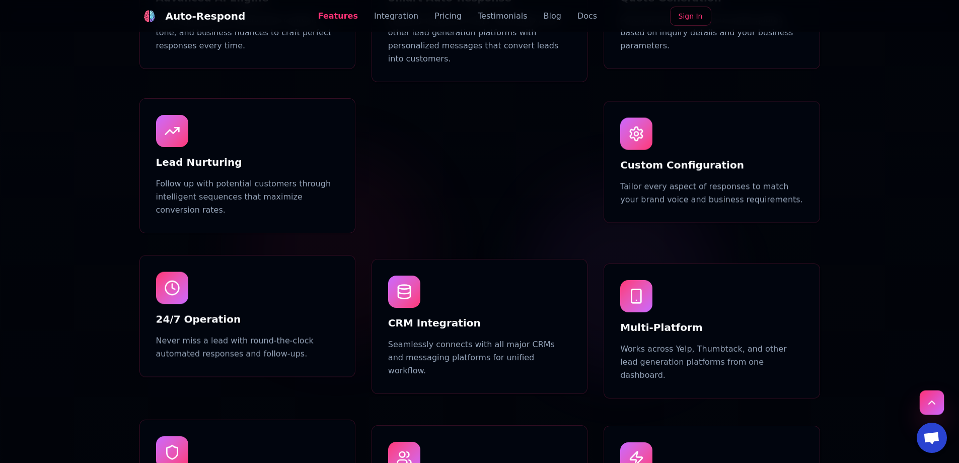
click at [933, 400] on button "Scroll to top" at bounding box center [932, 402] width 24 height 24
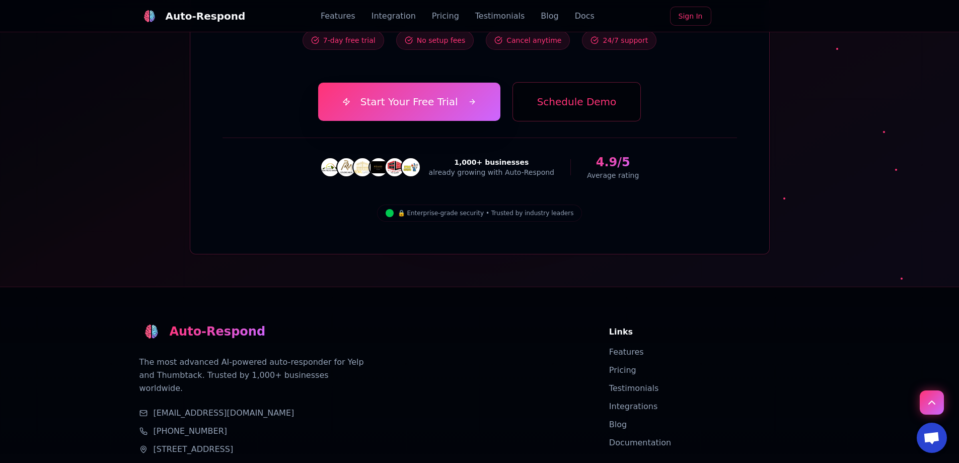
scroll to position [3554, 0]
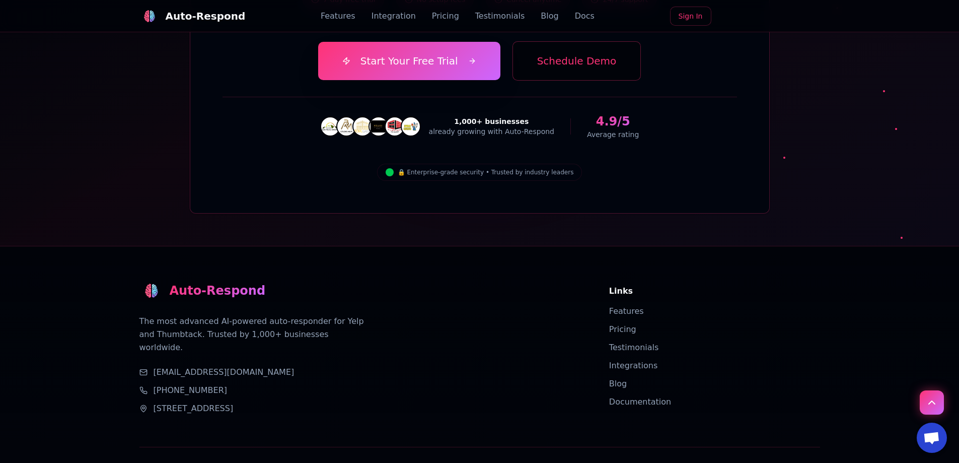
click at [750, 462] on link "Privacy Policy" at bounding box center [726, 468] width 48 height 10
click at [736, 462] on link "Privacy Policy" at bounding box center [726, 468] width 48 height 10
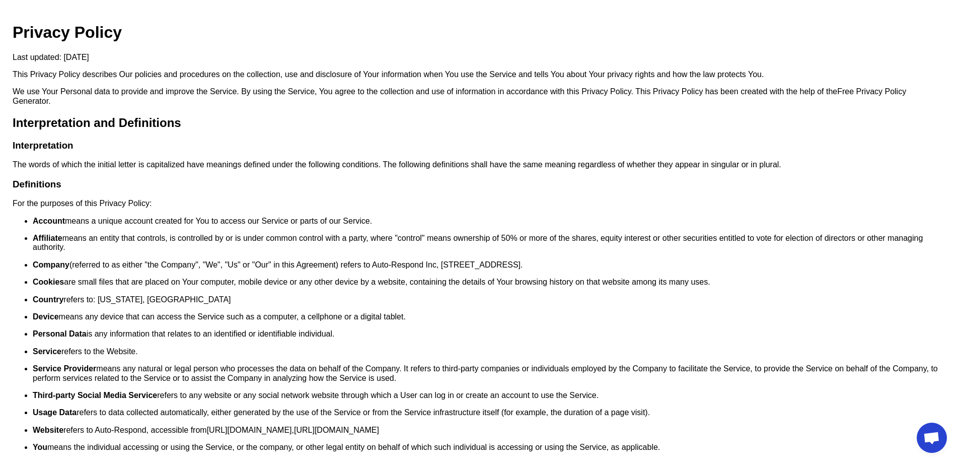
click at [353, 233] on ul "Account means a unique account created for You to access our Service or parts o…" at bounding box center [480, 334] width 934 height 236
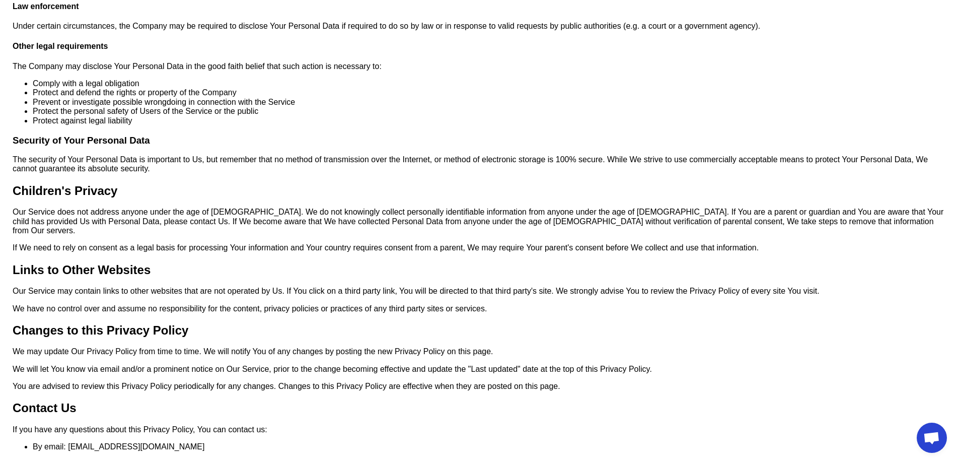
scroll to position [198, 0]
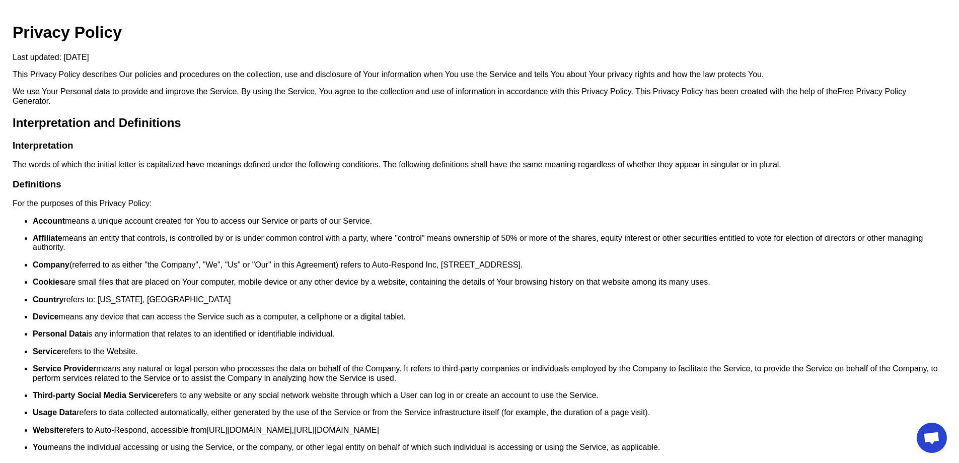
drag, startPoint x: 410, startPoint y: 357, endPoint x: 401, endPoint y: 82, distance: 275.5
drag, startPoint x: 41, startPoint y: 0, endPoint x: 150, endPoint y: 252, distance: 274.4
click at [150, 252] on p "Affiliate means an entity that controls, is controlled by or is under common co…" at bounding box center [490, 243] width 914 height 19
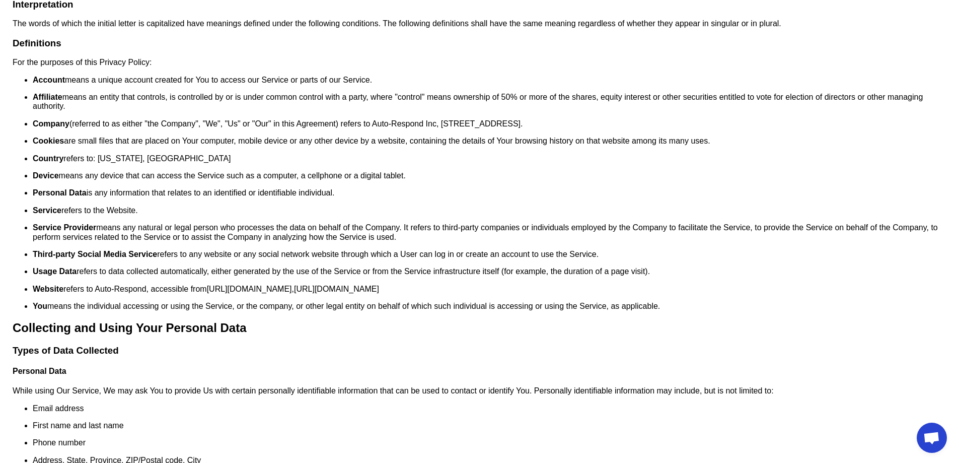
scroll to position [151, 0]
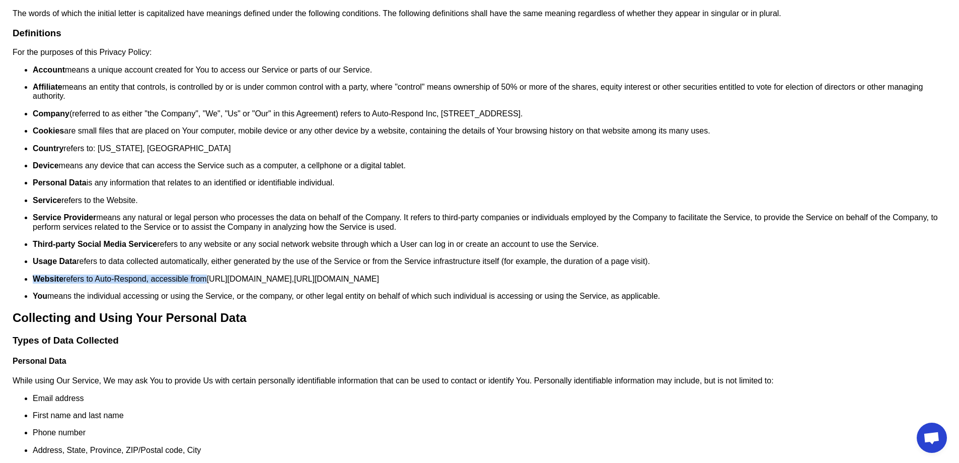
drag, startPoint x: 203, startPoint y: 276, endPoint x: 89, endPoint y: 273, distance: 114.3
click at [89, 273] on ul "Account means a unique account created for You to access our Service or parts o…" at bounding box center [480, 183] width 934 height 236
click at [59, 277] on strong "Website" at bounding box center [48, 278] width 31 height 9
click at [37, 278] on strong "Website" at bounding box center [48, 278] width 31 height 9
drag, startPoint x: 210, startPoint y: 279, endPoint x: 151, endPoint y: 279, distance: 59.4
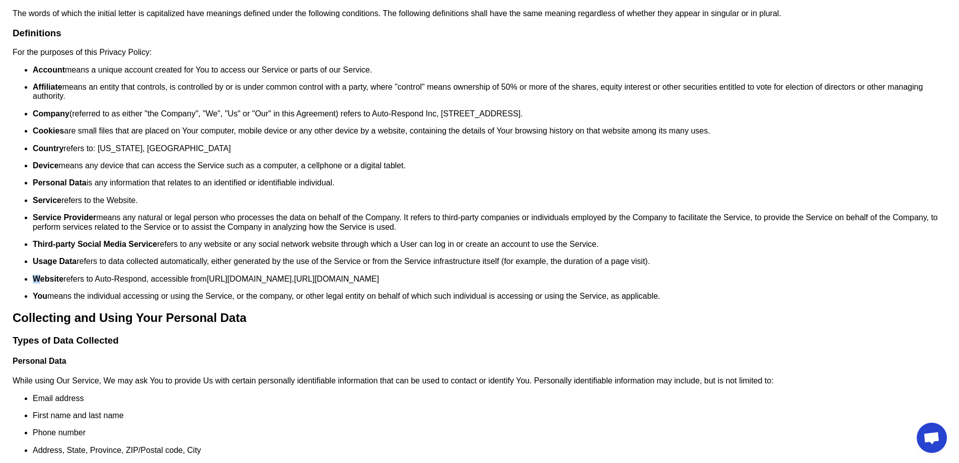
click at [151, 279] on p "Website refers to Auto-Respond, accessible from [URL][DOMAIN_NAME] , [URL][DOMA…" at bounding box center [490, 278] width 914 height 9
click at [146, 280] on p "Website refers to Auto-Respond, accessible from [URL][DOMAIN_NAME] , [URL][DOMA…" at bounding box center [490, 278] width 914 height 9
click at [150, 280] on p "Website refers to Auto-Respond, accessible from [URL][DOMAIN_NAME] , [URL][DOMA…" at bounding box center [490, 278] width 914 height 9
copy p ", accessible from"
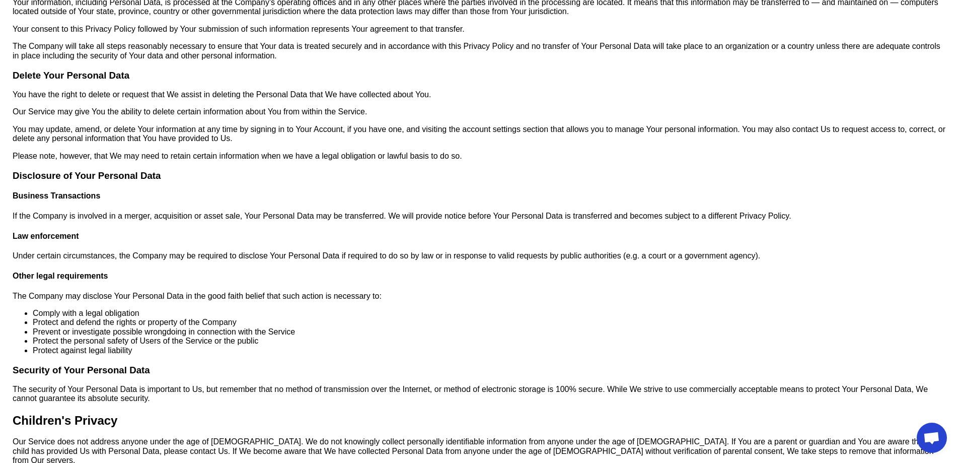
scroll to position [1863, 0]
